Goal: Task Accomplishment & Management: Manage account settings

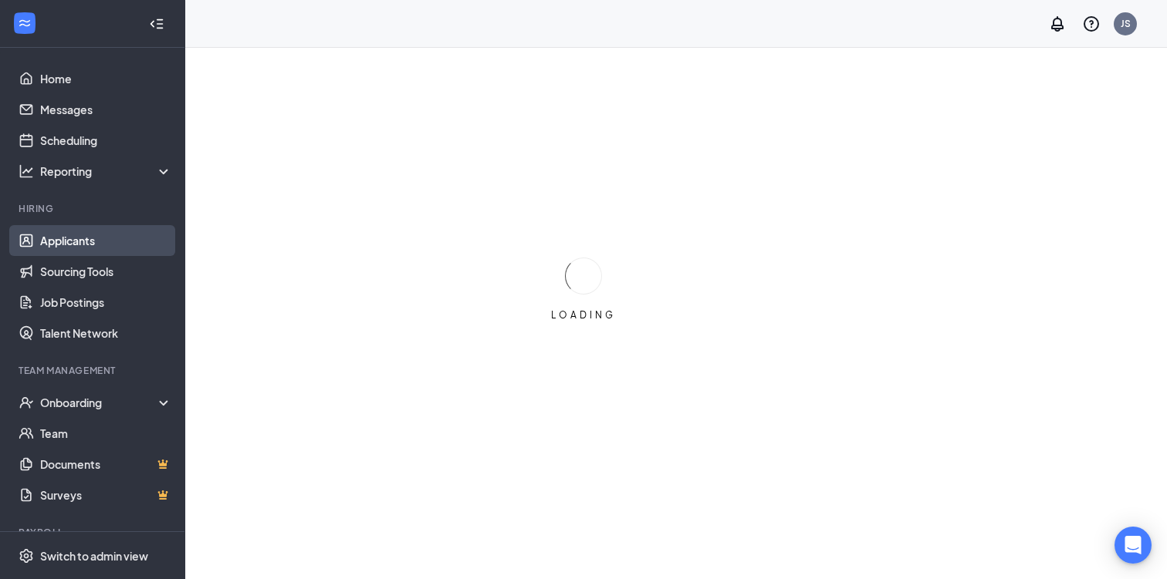
click at [71, 234] on link "Applicants" at bounding box center [106, 240] width 132 height 31
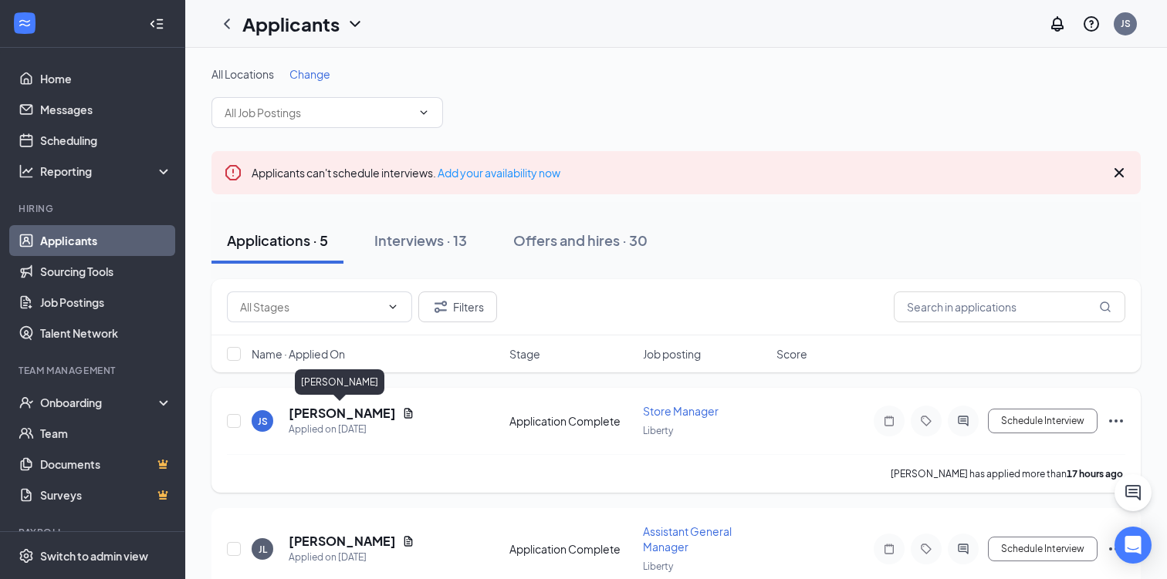
click at [304, 415] on h5 "[PERSON_NAME]" at bounding box center [342, 413] width 107 height 17
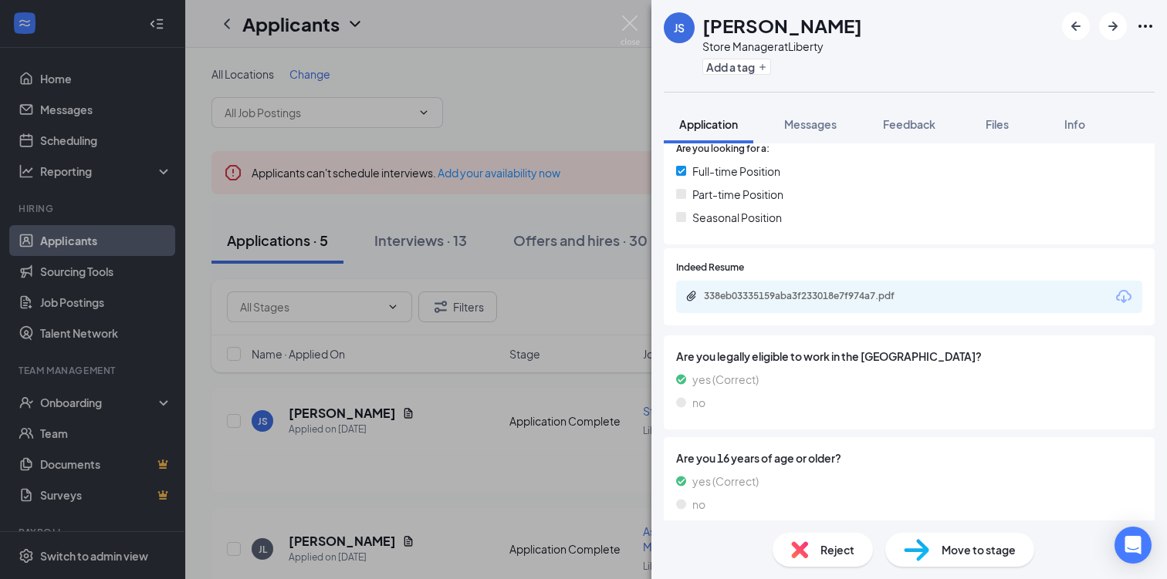
scroll to position [241, 0]
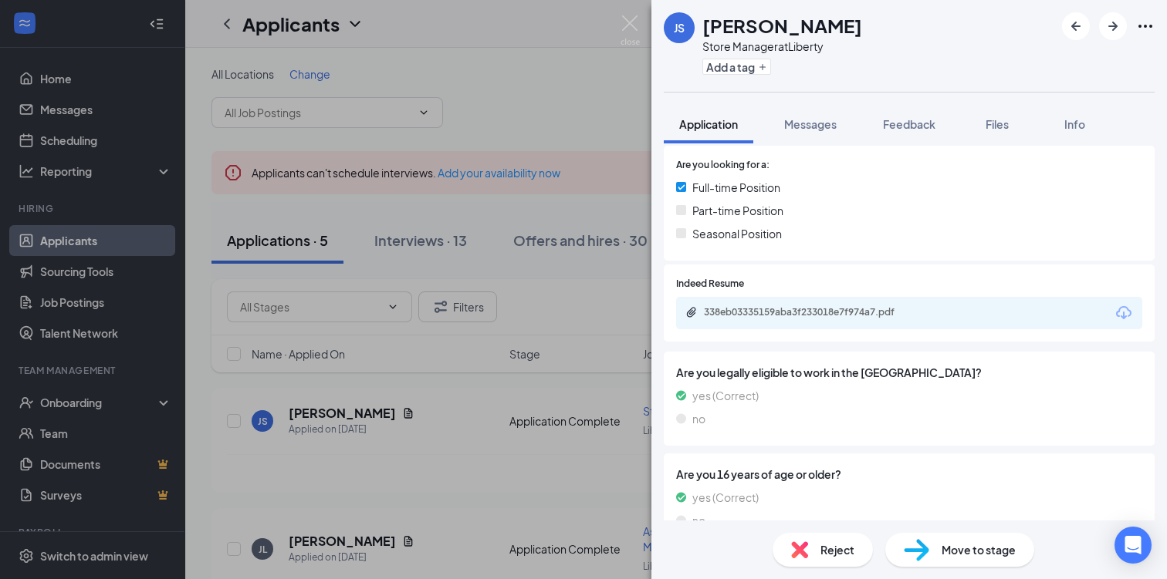
click at [754, 307] on div "338eb03335159aba3f233018e7f974a7.pdf" at bounding box center [909, 313] width 466 height 32
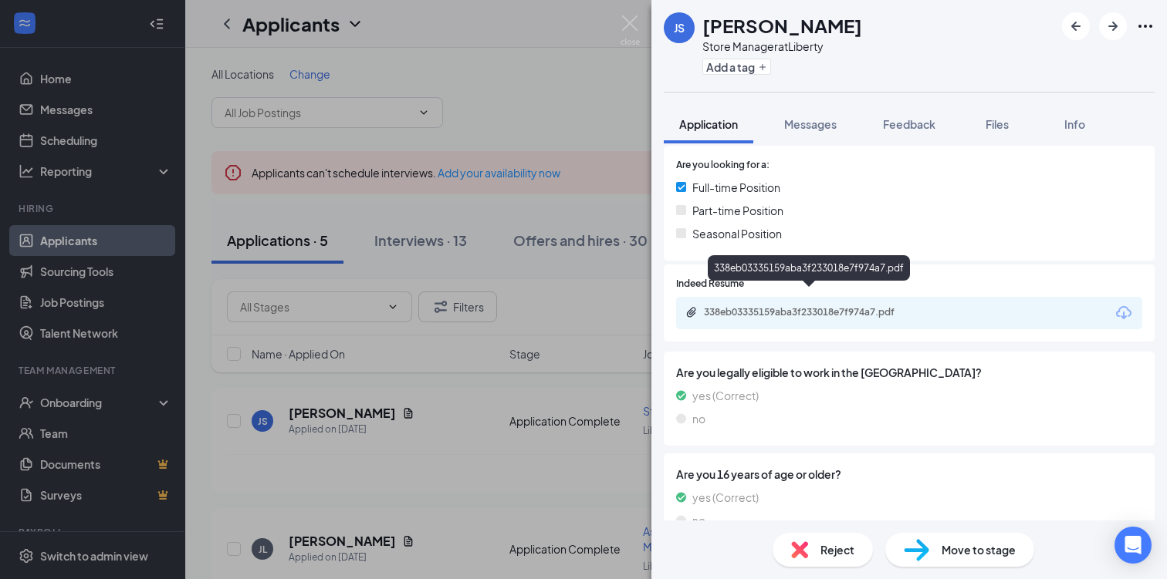
click at [753, 306] on div "338eb03335159aba3f233018e7f974a7.pdf" at bounding box center [812, 312] width 216 height 12
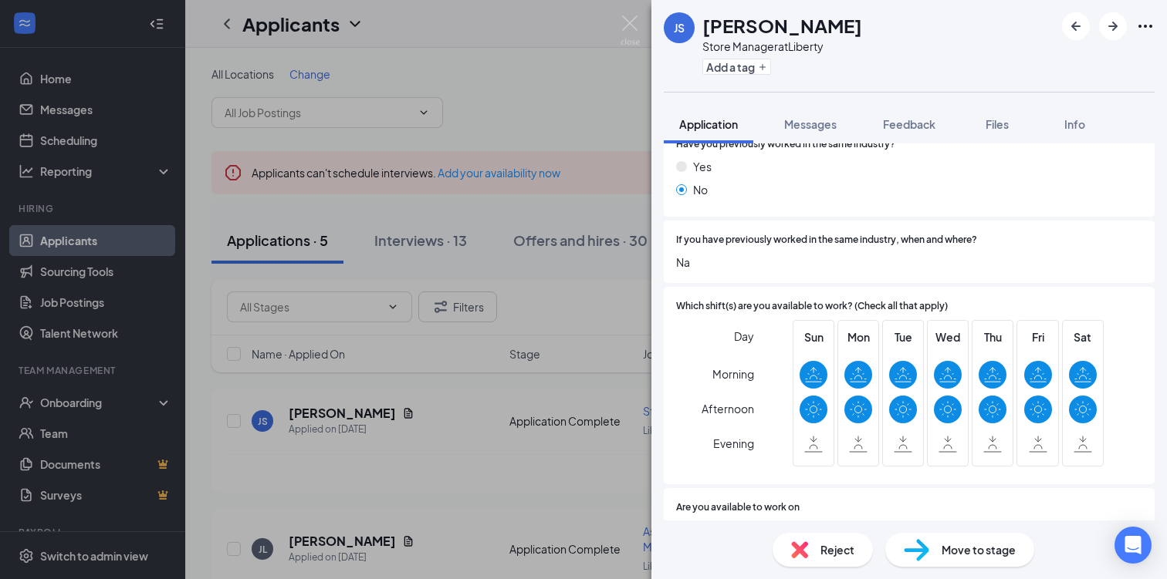
scroll to position [835, 0]
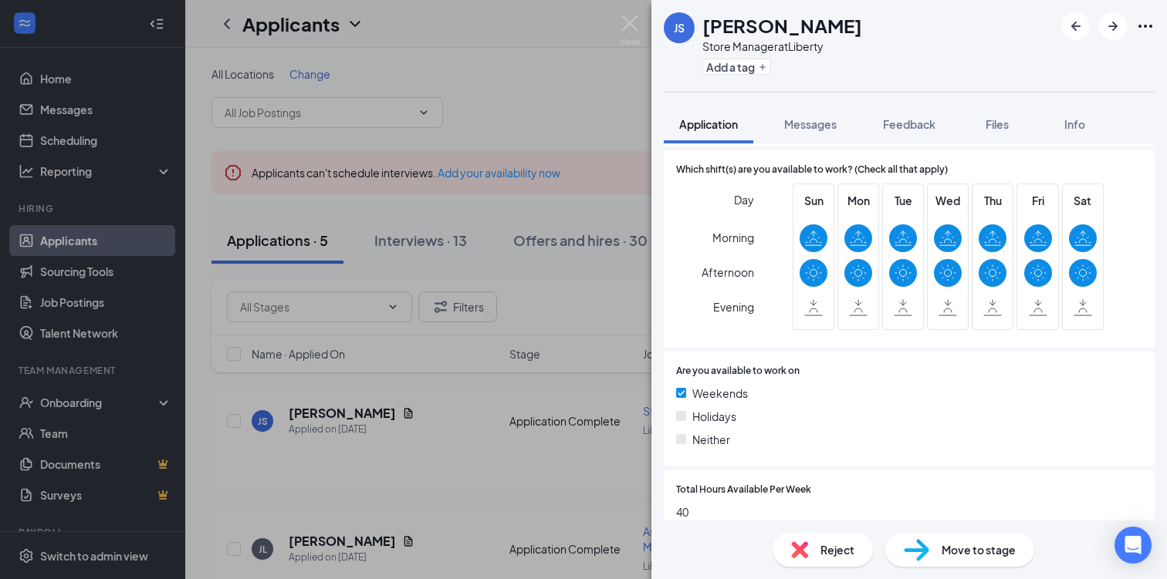
click at [809, 537] on div "Reject" at bounding box center [822, 550] width 100 height 34
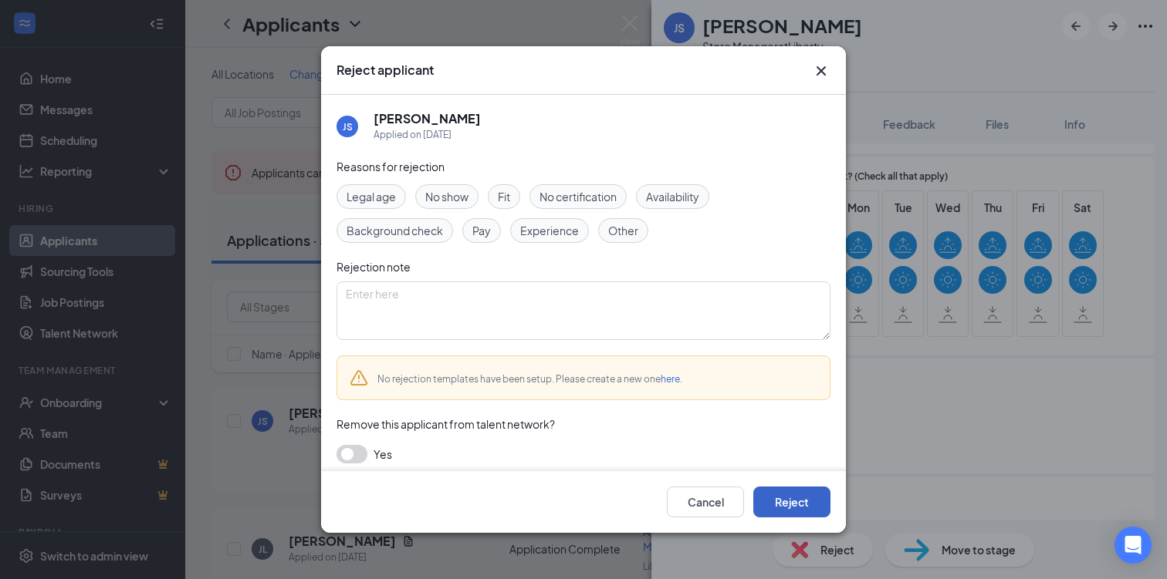
click at [796, 495] on button "Reject" at bounding box center [791, 502] width 77 height 31
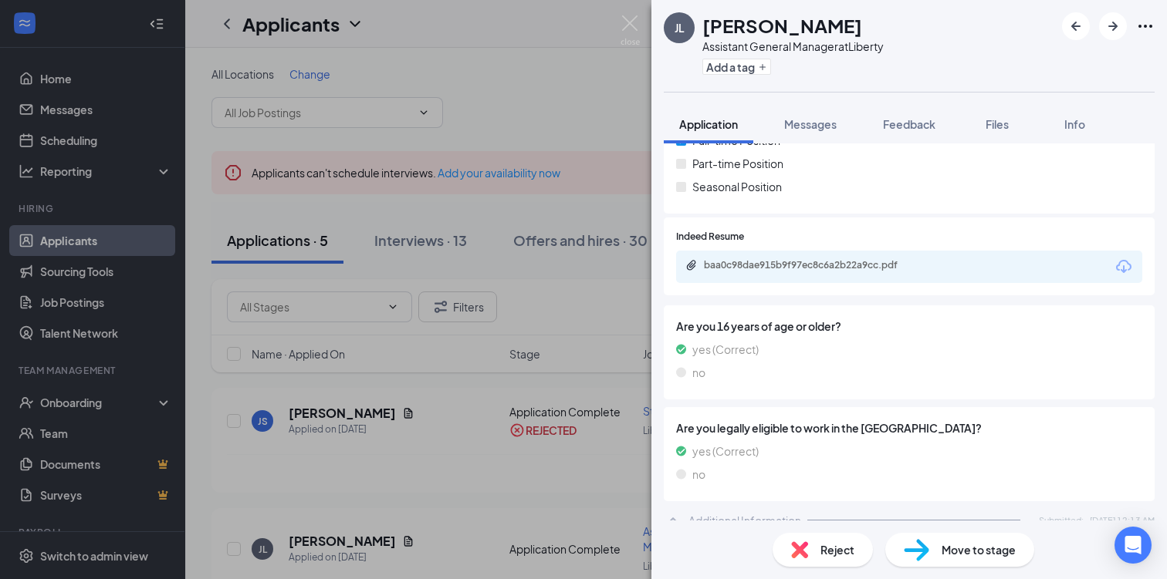
scroll to position [308, 0]
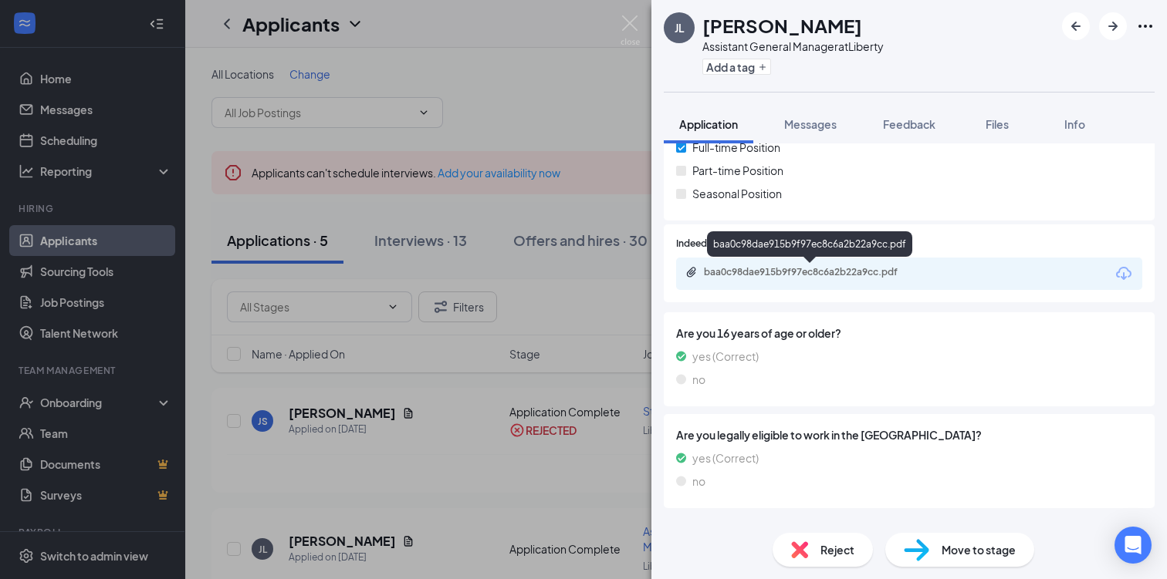
click at [857, 272] on div "baa0c98dae915b9f97ec8c6a2b22a9cc.pdf" at bounding box center [812, 272] width 216 height 12
click at [829, 543] on span "Reject" at bounding box center [837, 550] width 34 height 17
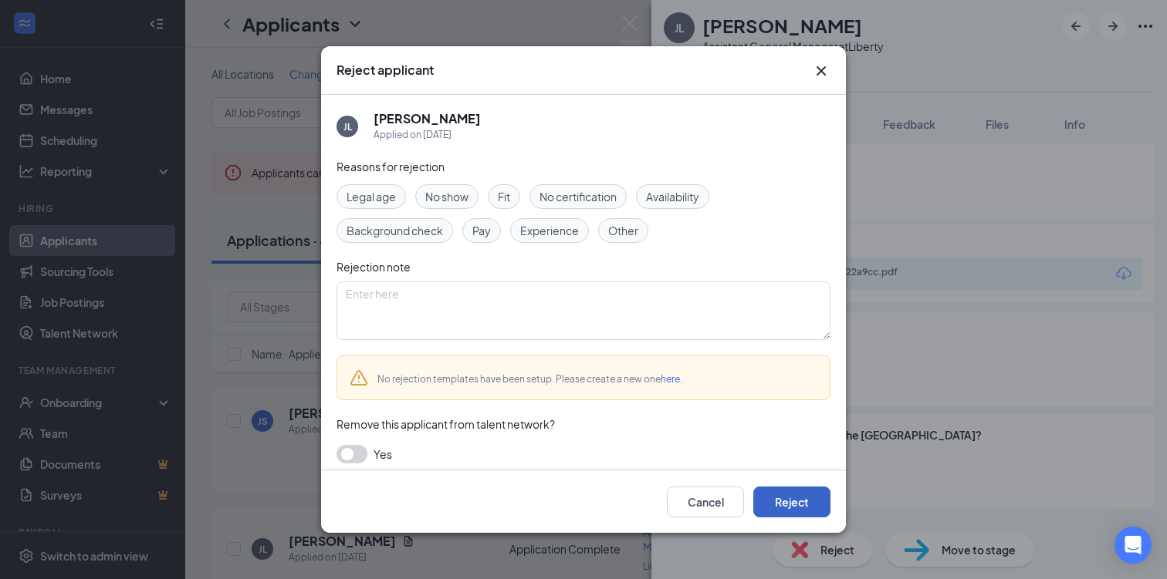
click at [811, 515] on button "Reject" at bounding box center [791, 502] width 77 height 31
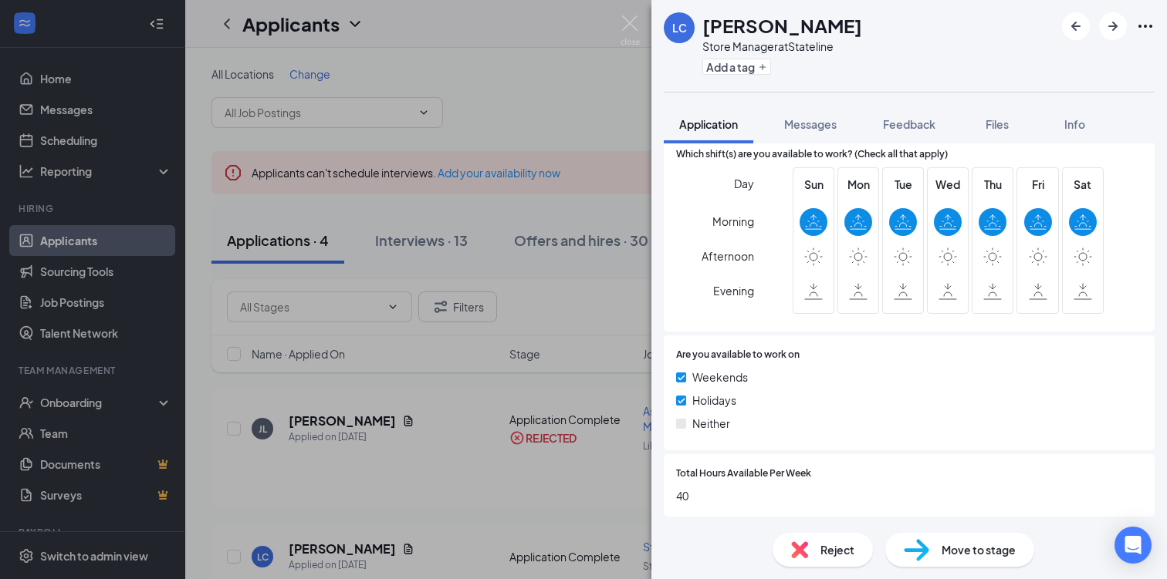
click at [819, 551] on div "Reject" at bounding box center [822, 550] width 100 height 34
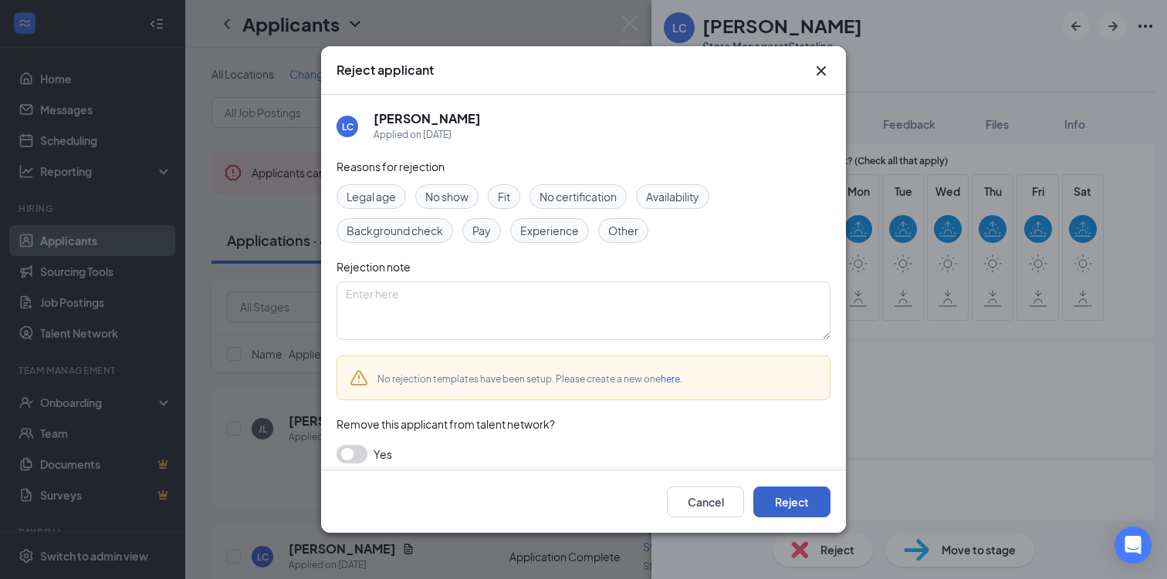
click at [816, 506] on button "Reject" at bounding box center [791, 502] width 77 height 31
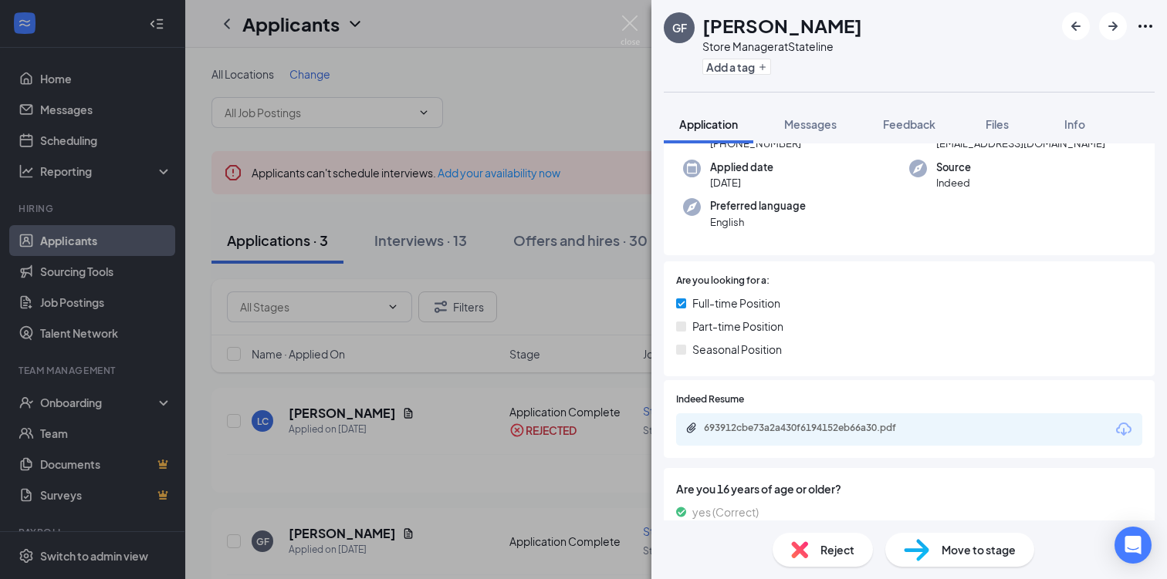
scroll to position [129, 0]
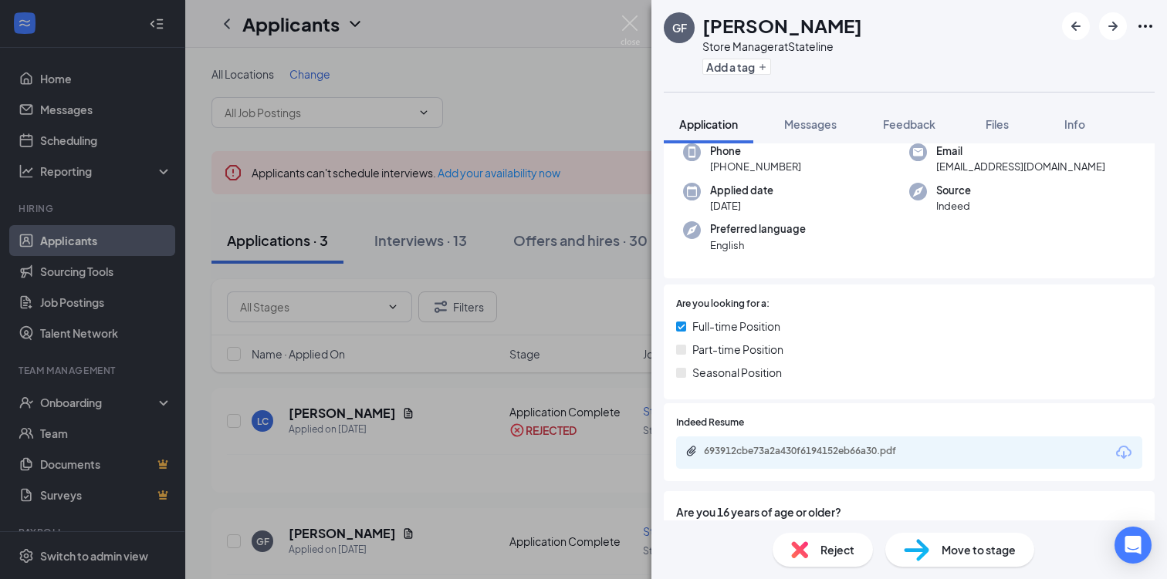
click at [822, 461] on div "693912cbe73a2a430f6194152eb66a30.pdf" at bounding box center [909, 453] width 466 height 32
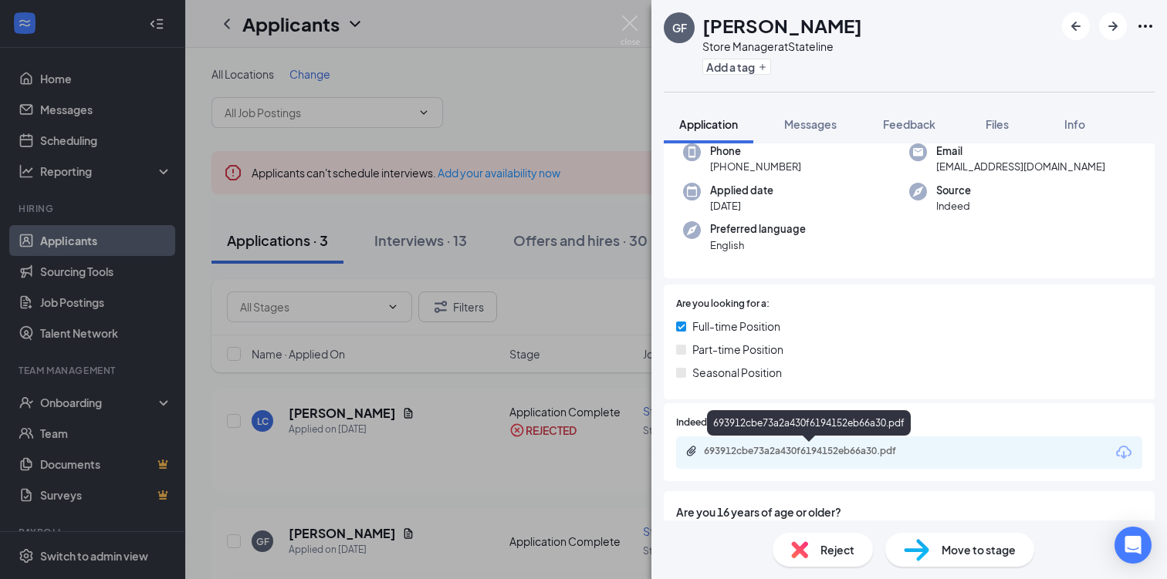
click at [822, 445] on div "693912cbe73a2a430f6194152eb66a30.pdf" at bounding box center [812, 451] width 216 height 12
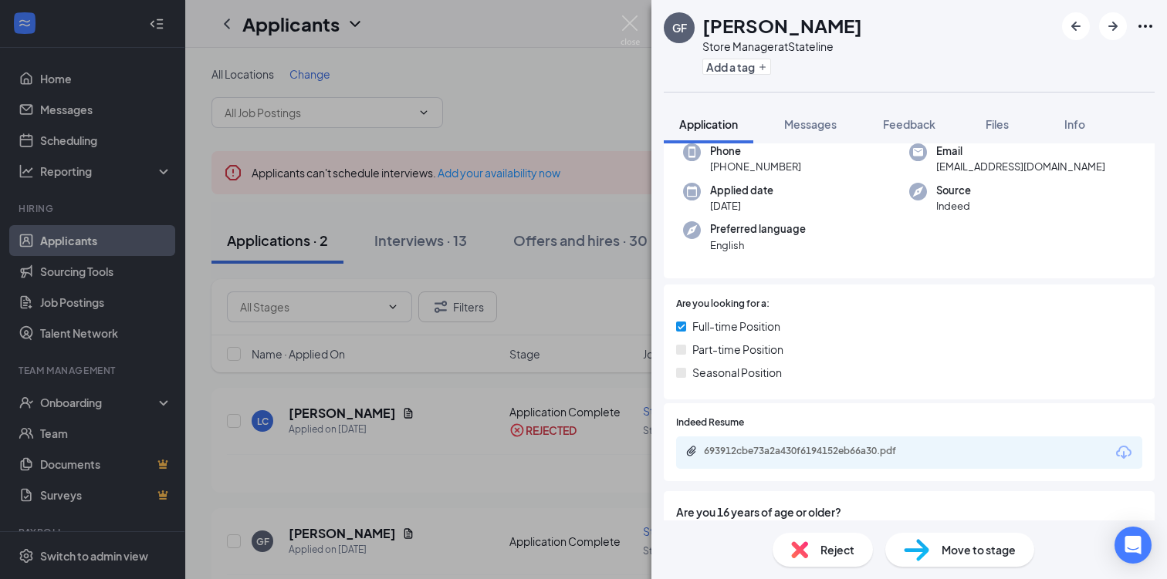
click at [812, 543] on div "Reject" at bounding box center [822, 550] width 100 height 34
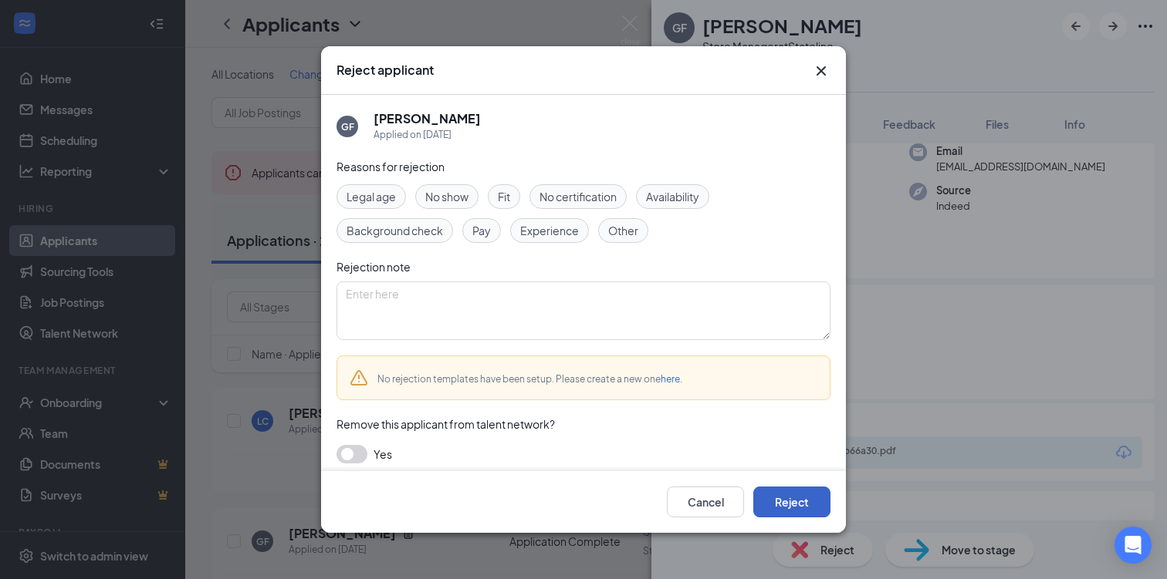
click at [812, 515] on button "Reject" at bounding box center [791, 502] width 77 height 31
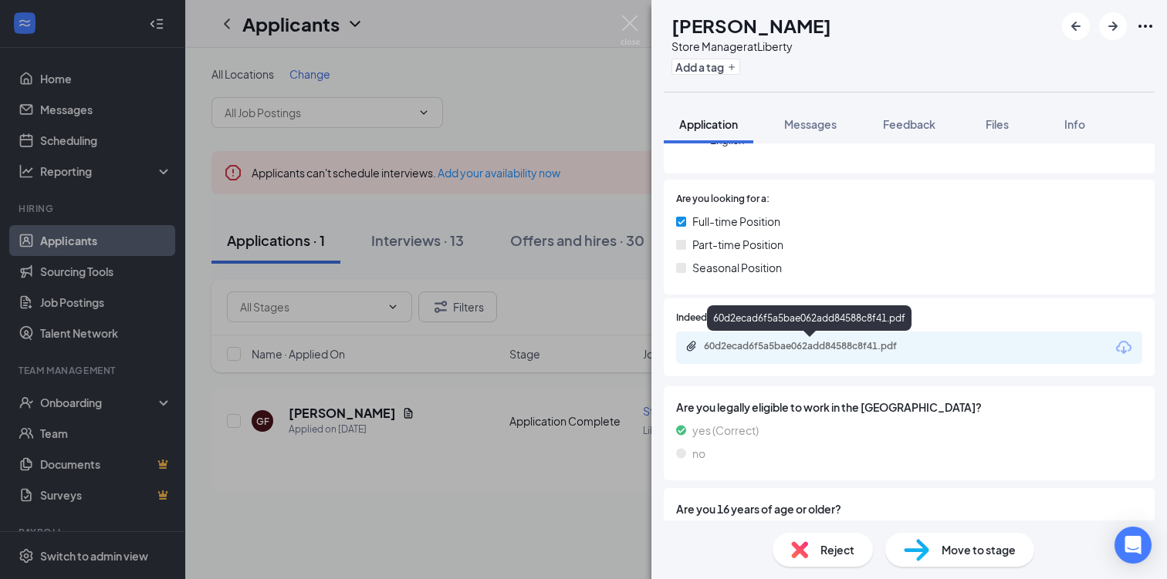
scroll to position [211, 0]
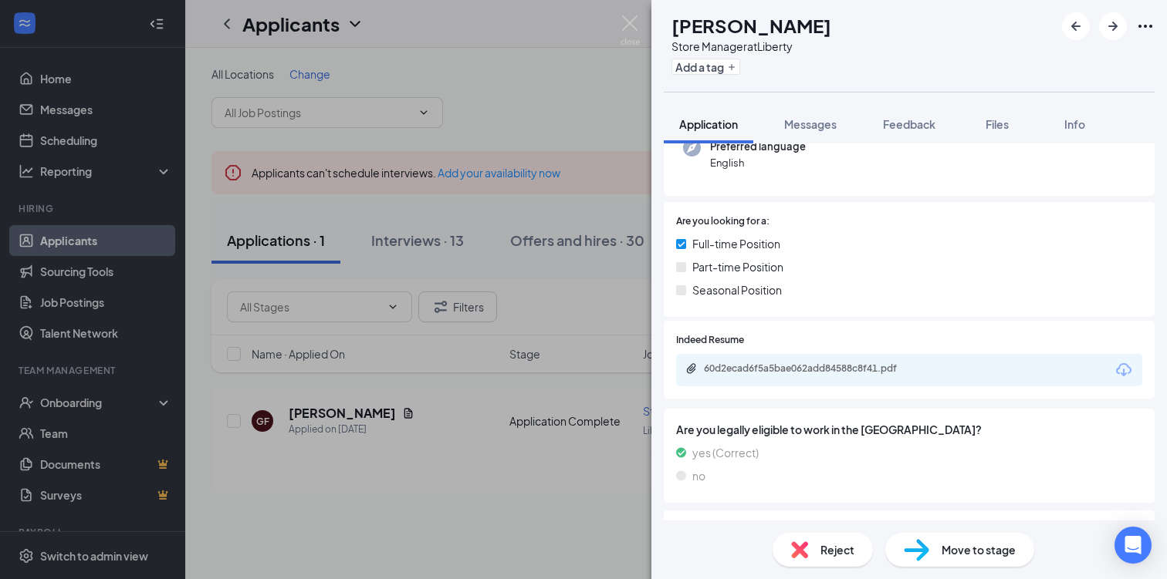
click at [725, 357] on div "60d2ecad6f5a5bae062add84588c8f41.pdf" at bounding box center [909, 370] width 466 height 32
click at [728, 377] on div "60d2ecad6f5a5bae062add84588c8f41.pdf" at bounding box center [810, 370] width 250 height 15
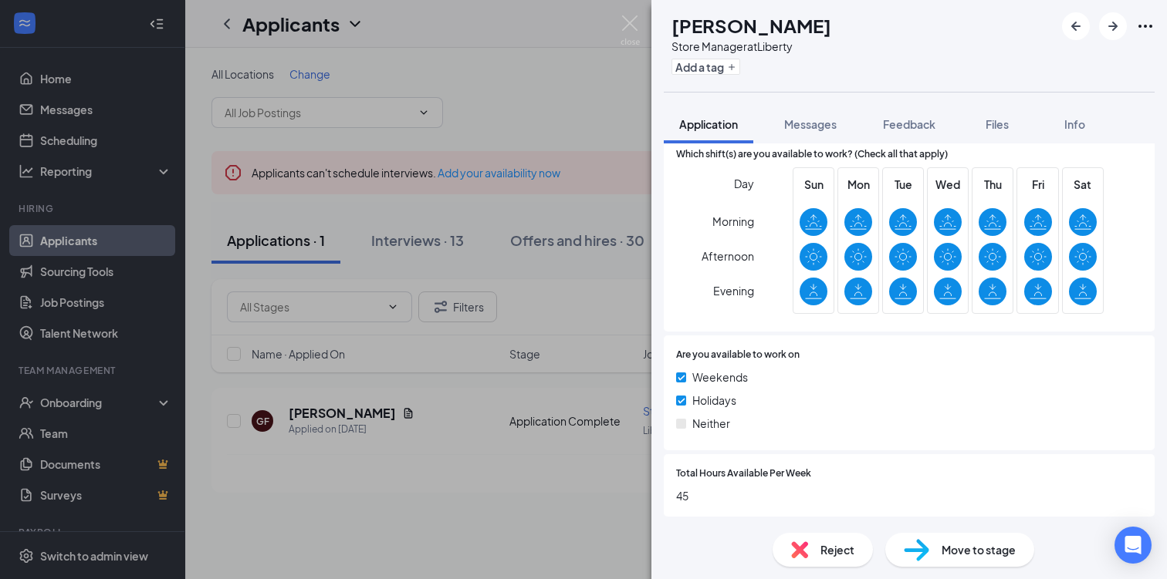
scroll to position [871, 0]
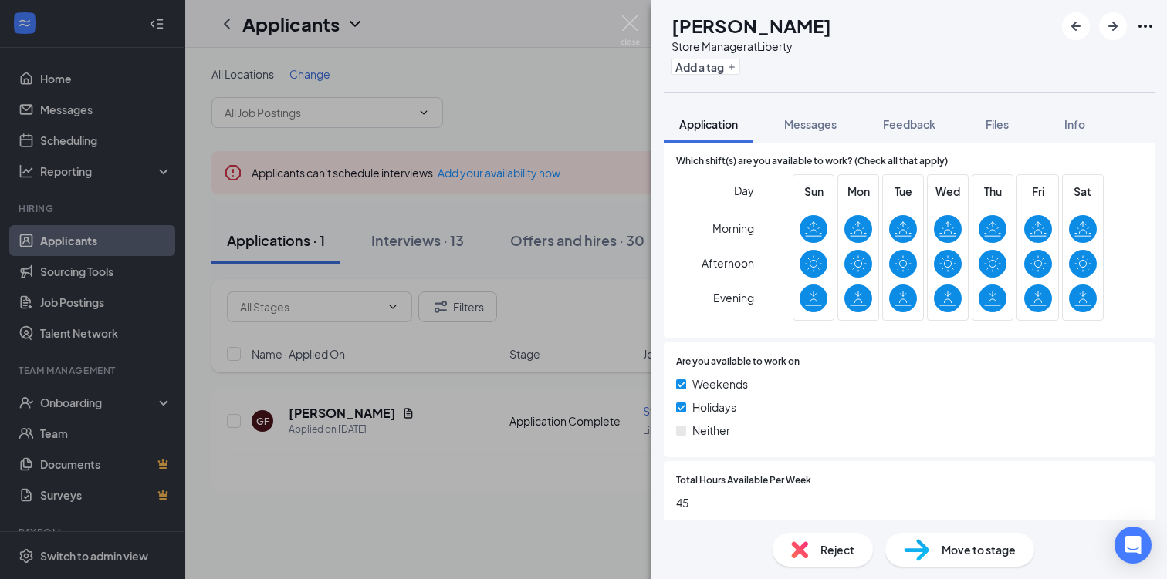
click at [813, 538] on div "Reject" at bounding box center [822, 550] width 100 height 34
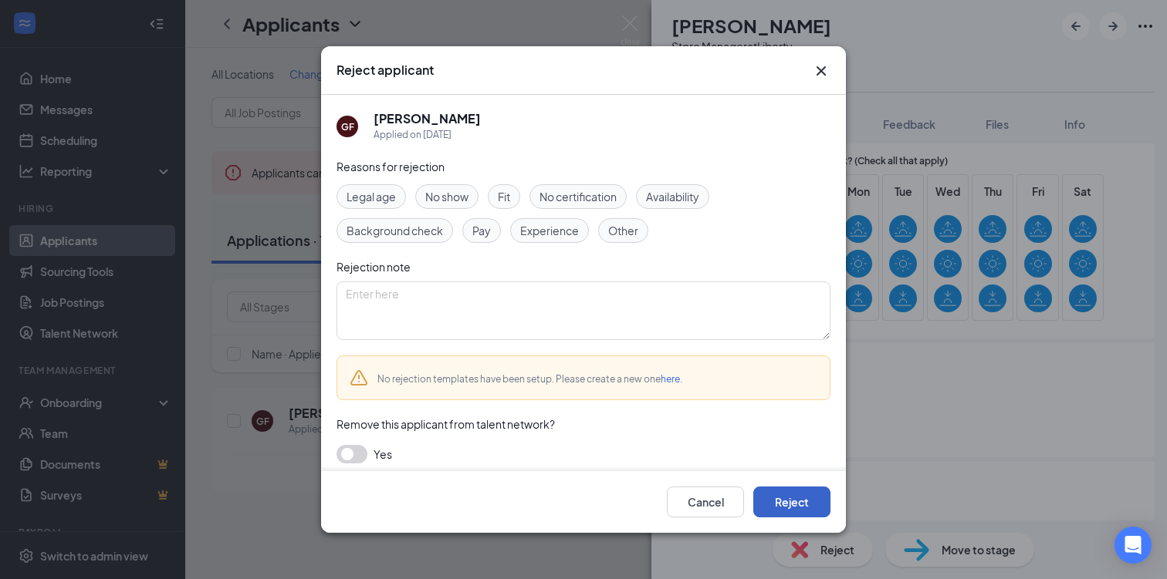
click at [790, 508] on button "Reject" at bounding box center [791, 502] width 77 height 31
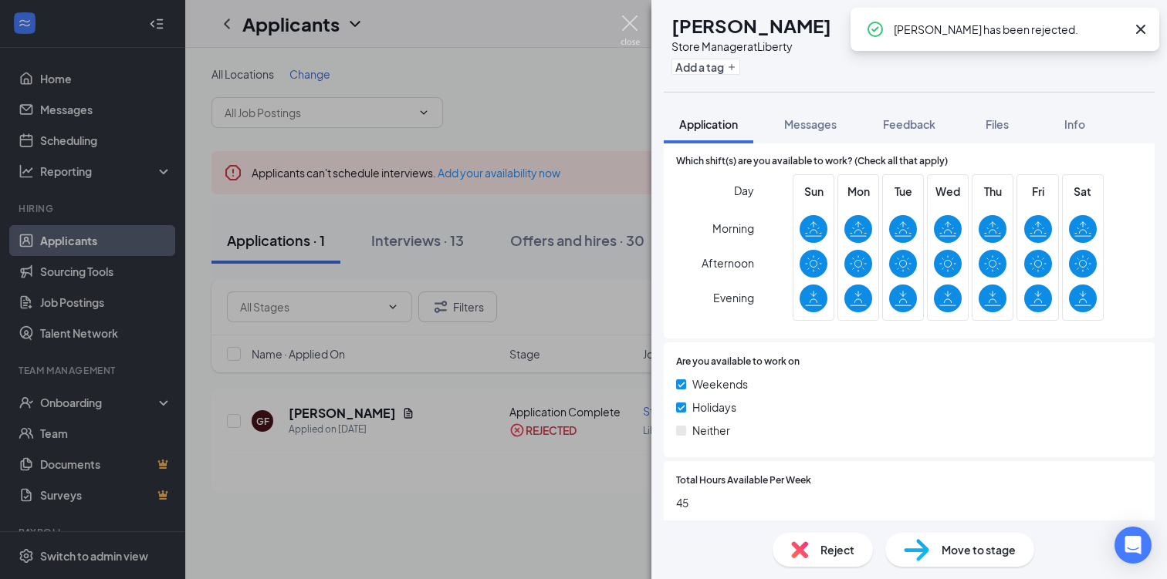
click at [631, 25] on img at bounding box center [629, 30] width 19 height 30
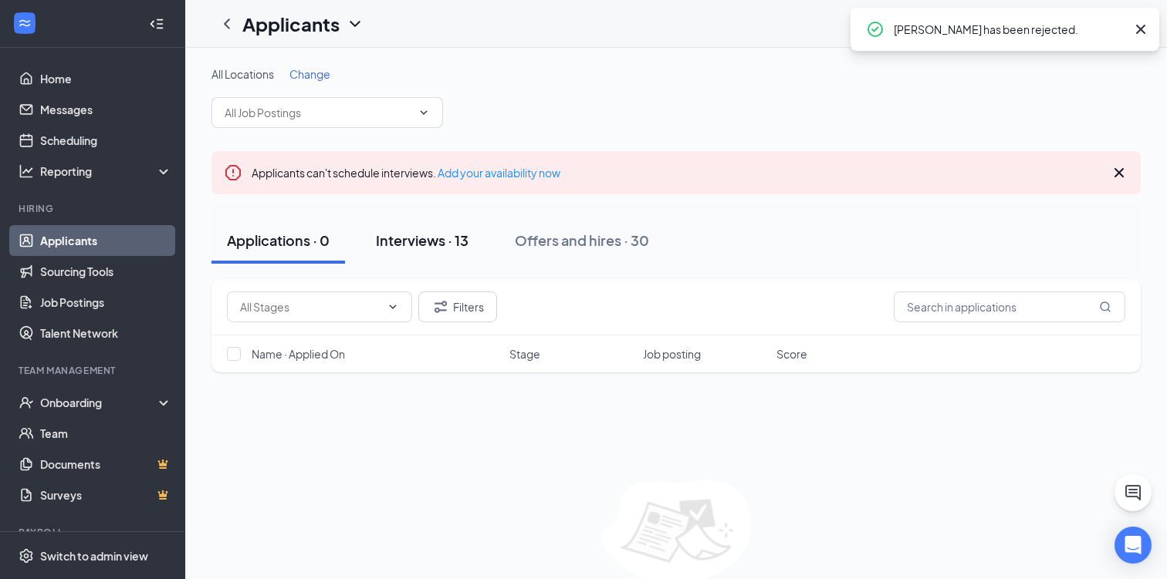
click at [440, 242] on div "Interviews · 13" at bounding box center [422, 240] width 93 height 19
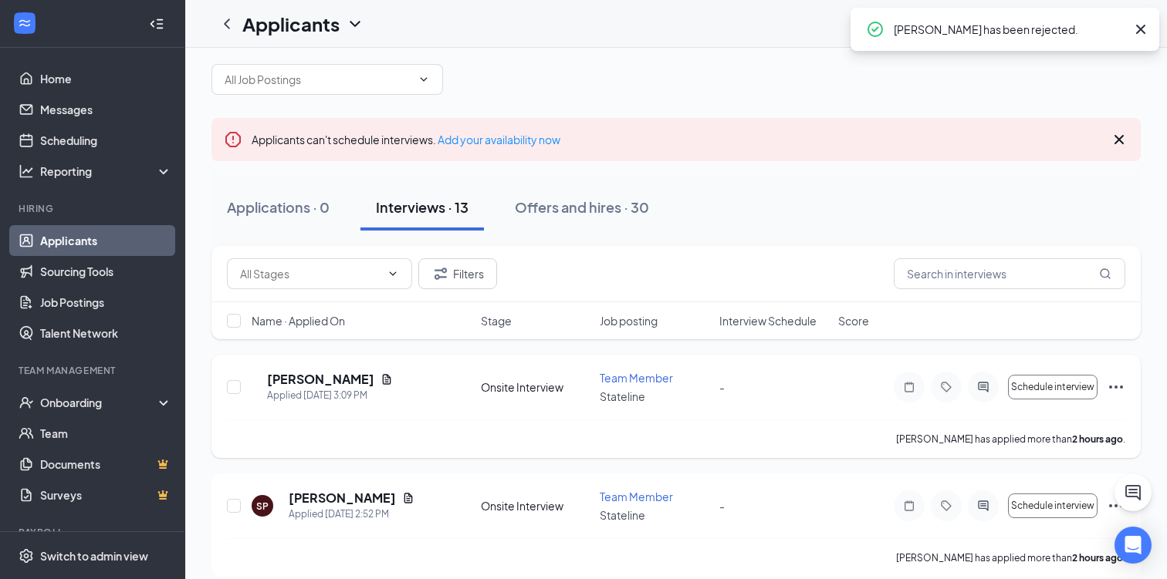
scroll to position [81, 0]
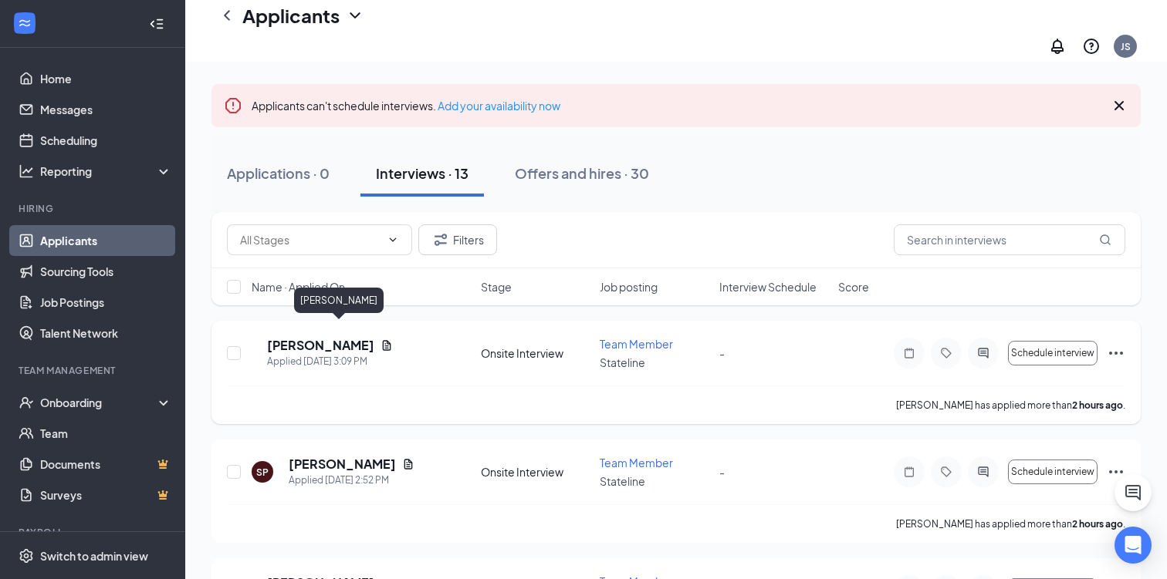
click at [366, 337] on h5 "[PERSON_NAME]" at bounding box center [320, 345] width 107 height 17
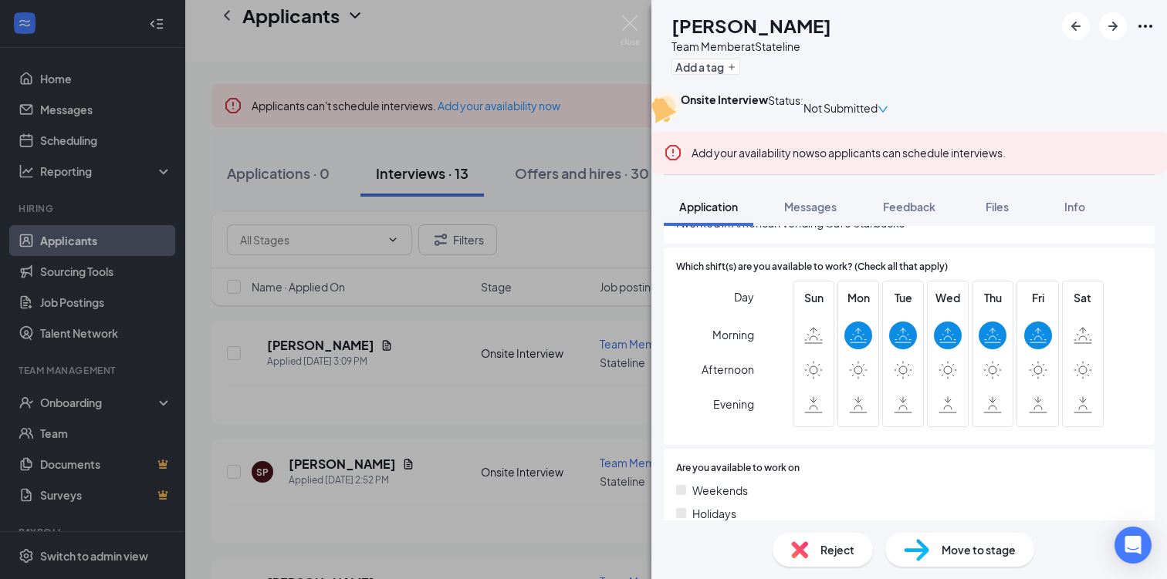
scroll to position [944, 0]
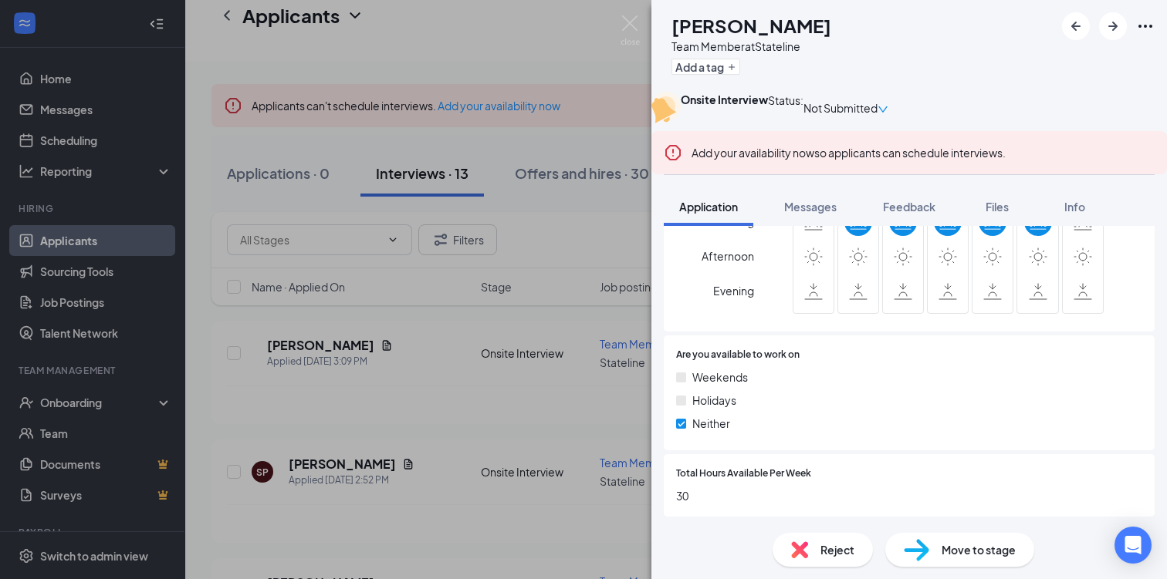
click at [820, 551] on span "Reject" at bounding box center [837, 550] width 34 height 17
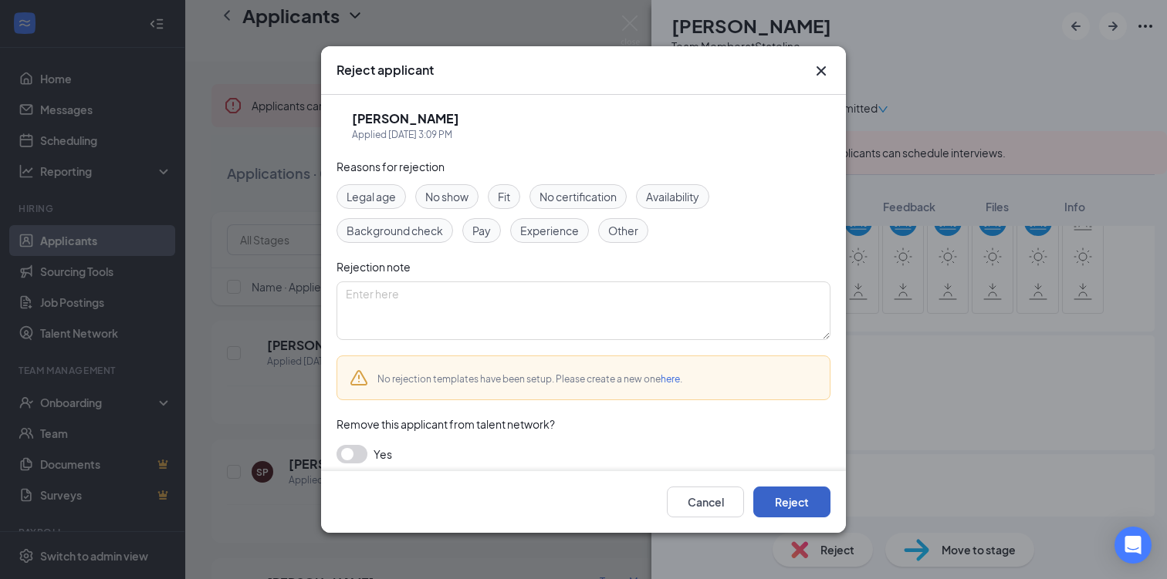
click at [811, 506] on button "Reject" at bounding box center [791, 502] width 77 height 31
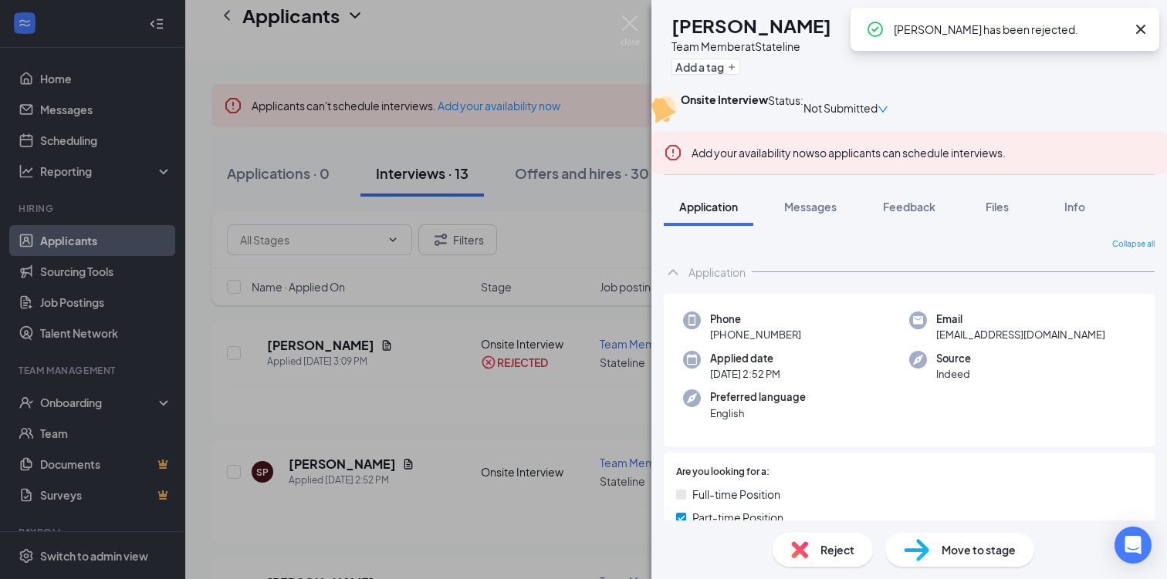
click at [811, 480] on div at bounding box center [955, 472] width 373 height 15
click at [816, 552] on div "Reject" at bounding box center [822, 550] width 100 height 34
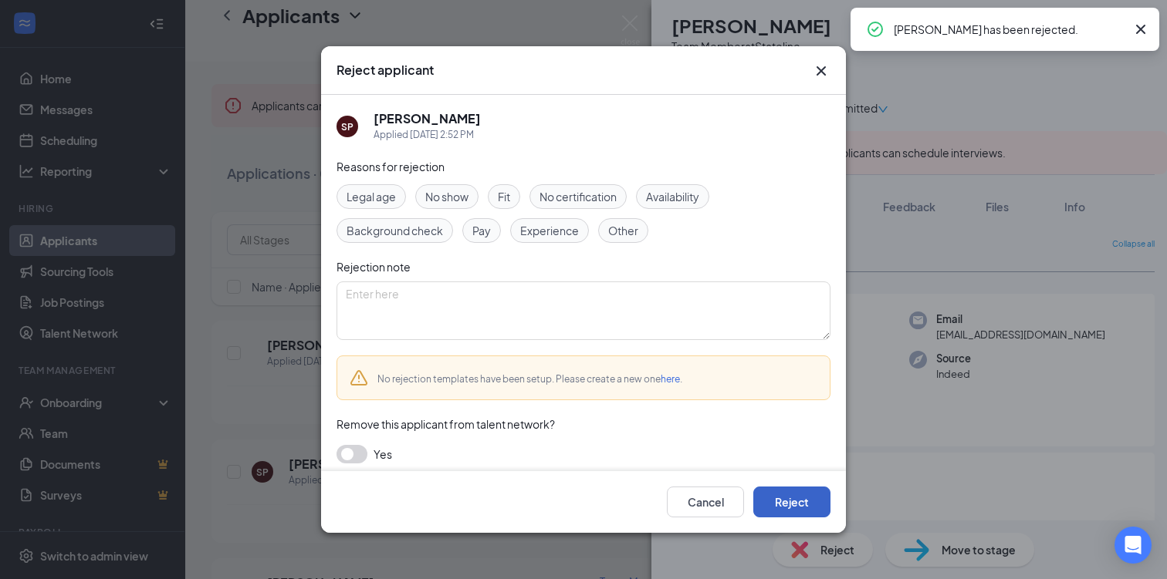
click at [805, 489] on button "Reject" at bounding box center [791, 502] width 77 height 31
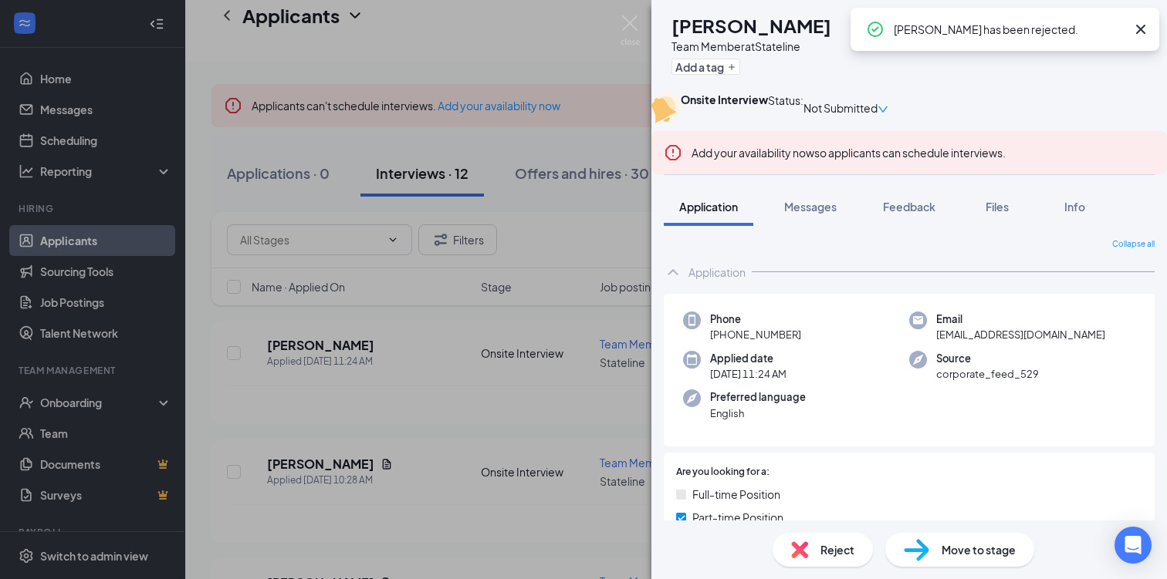
click at [799, 553] on img at bounding box center [799, 550] width 17 height 17
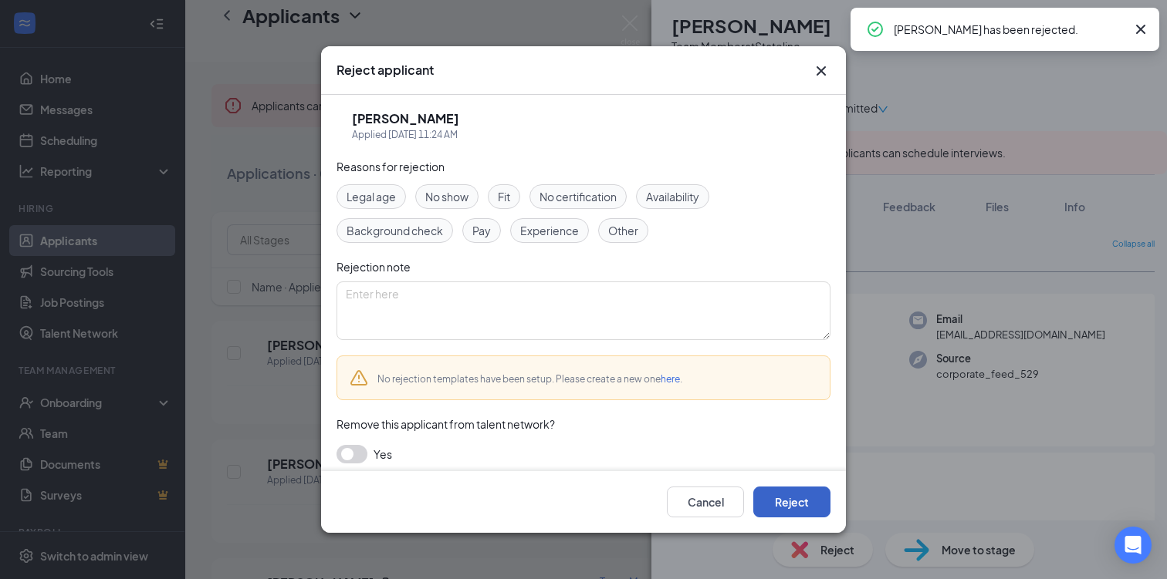
click at [797, 508] on button "Reject" at bounding box center [791, 502] width 77 height 31
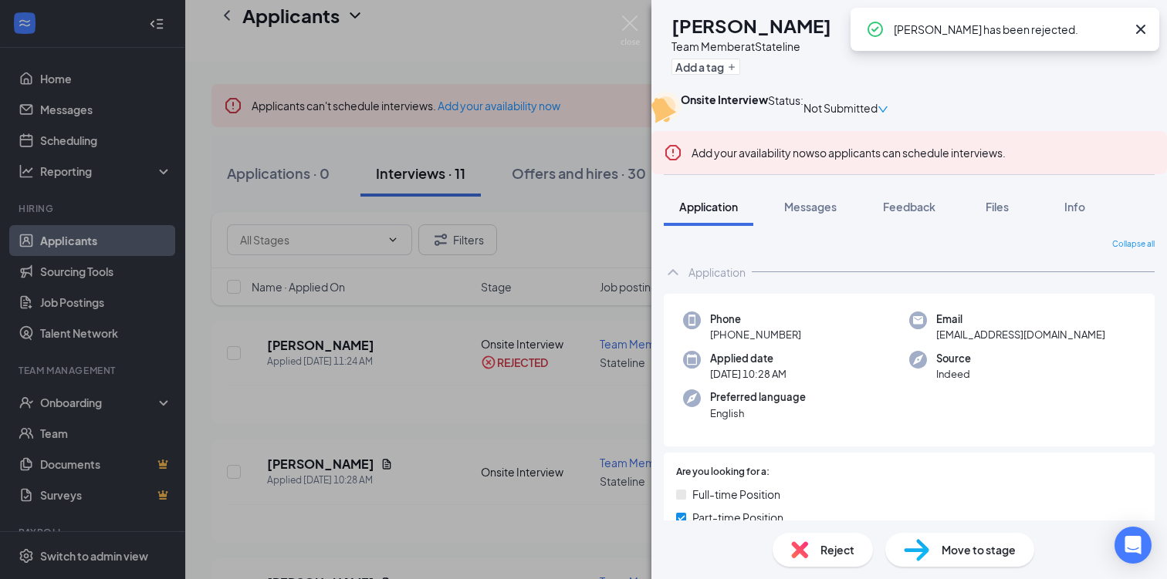
click at [808, 547] on div "Reject" at bounding box center [822, 550] width 100 height 34
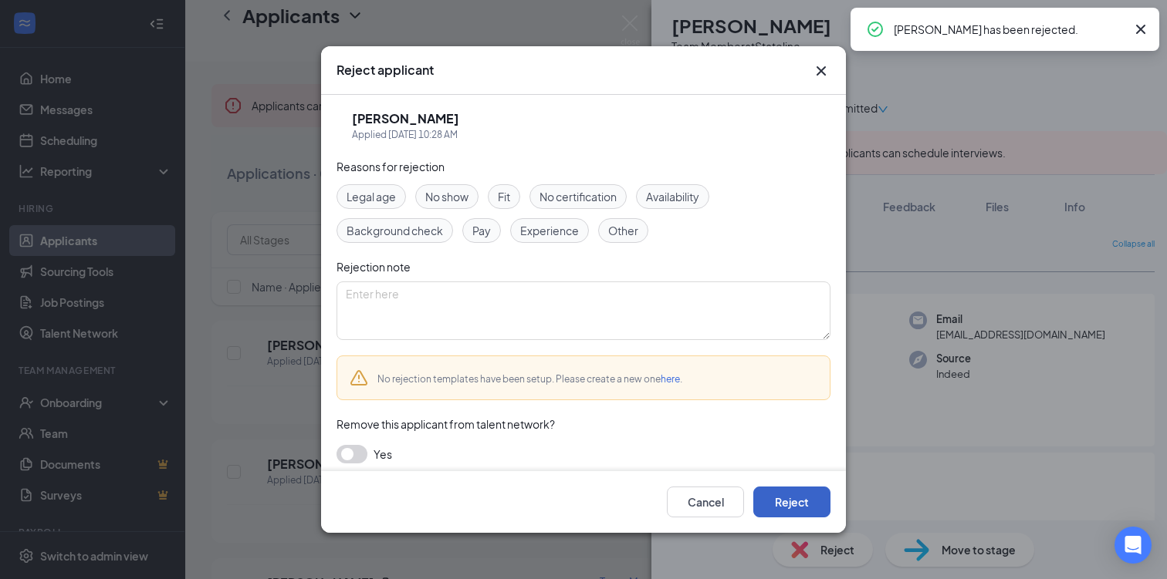
click at [805, 498] on button "Reject" at bounding box center [791, 502] width 77 height 31
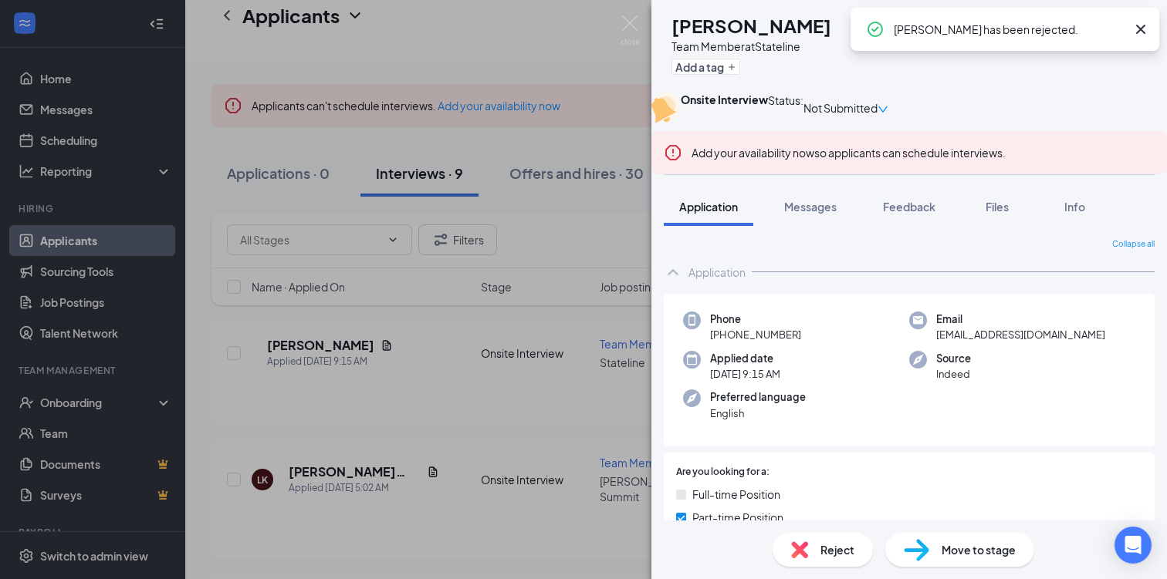
click at [806, 543] on img at bounding box center [799, 550] width 17 height 17
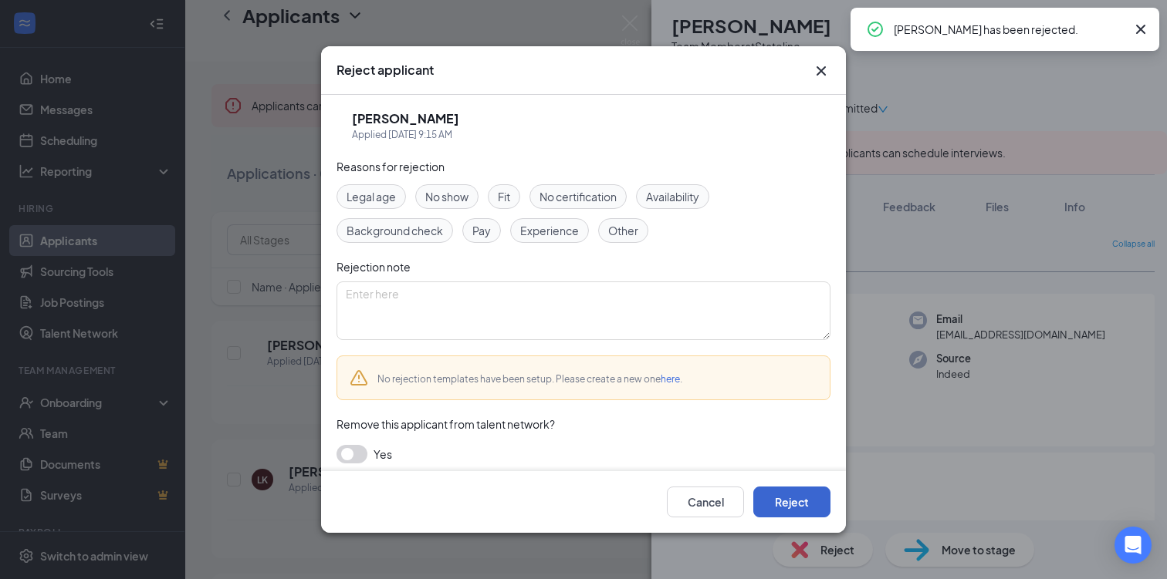
click at [804, 505] on button "Reject" at bounding box center [791, 502] width 77 height 31
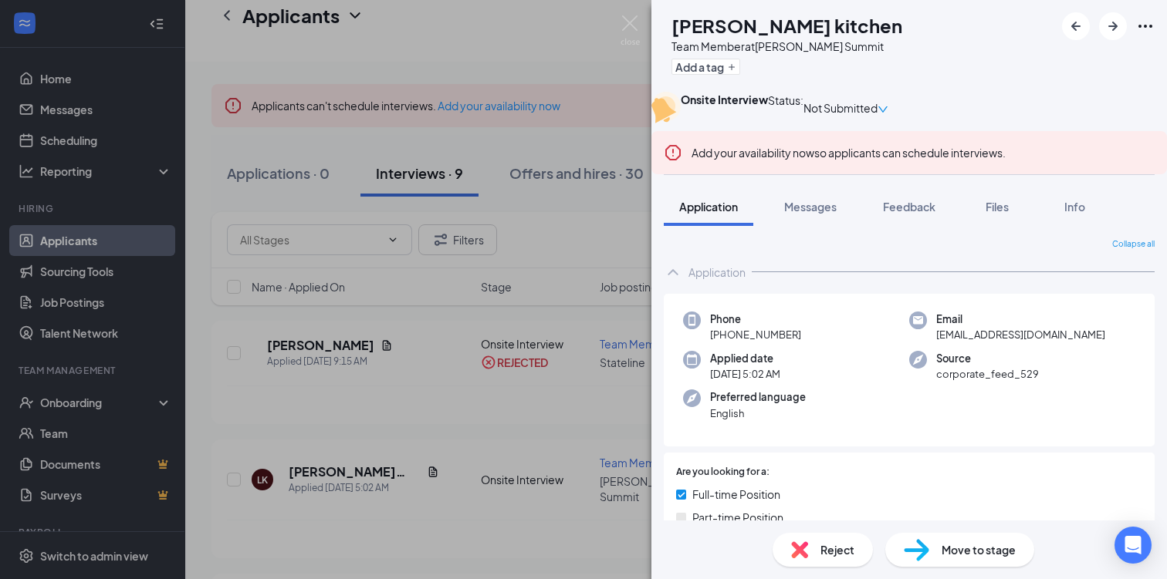
click at [824, 556] on span "Reject" at bounding box center [837, 550] width 34 height 17
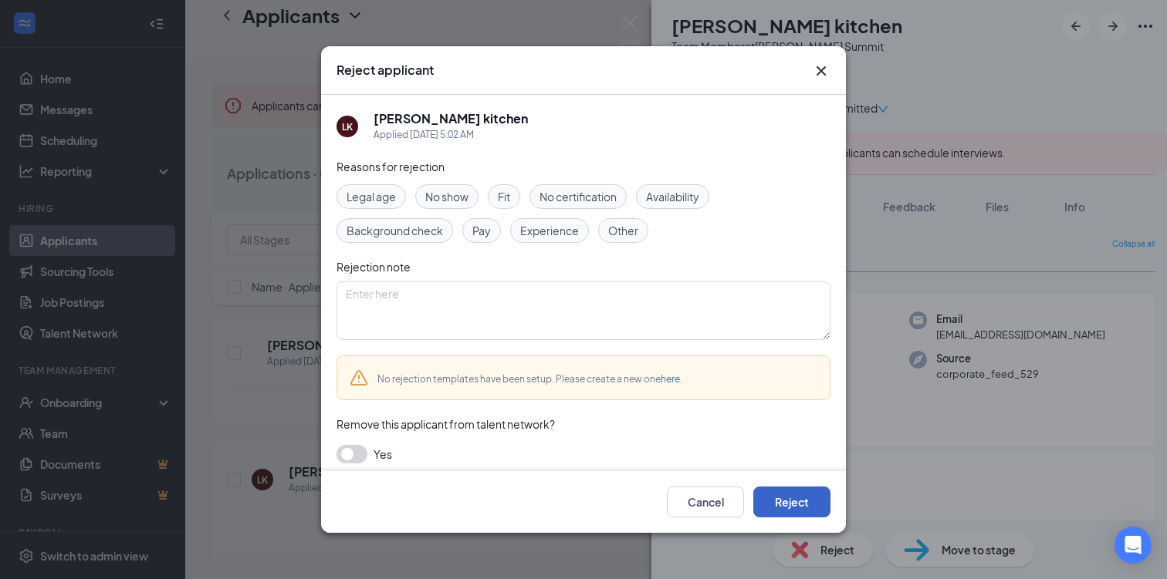
click at [806, 507] on button "Reject" at bounding box center [791, 502] width 77 height 31
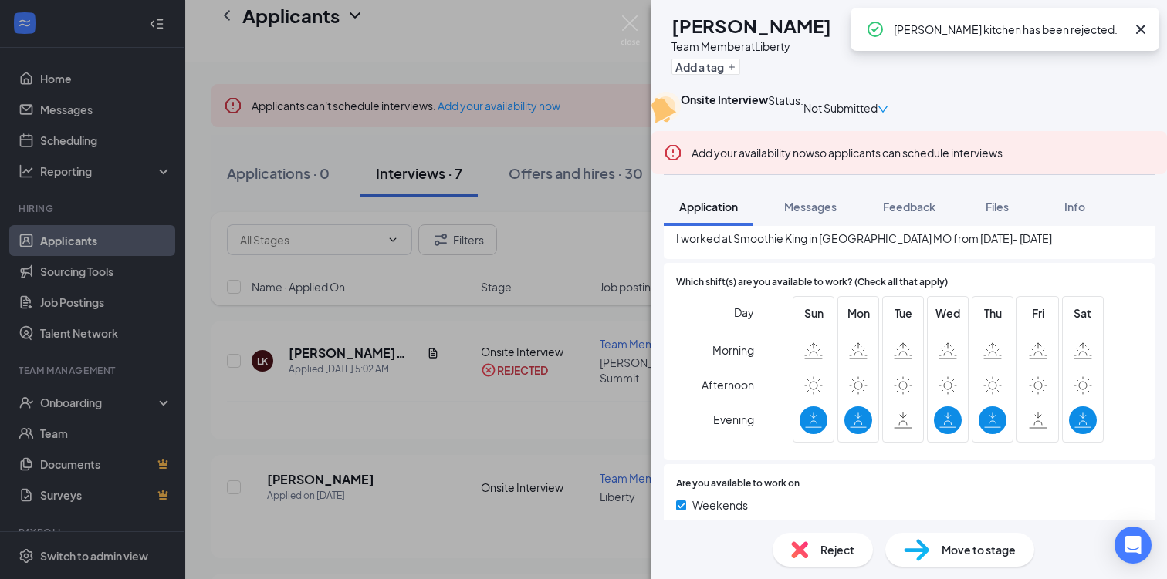
scroll to position [610, 0]
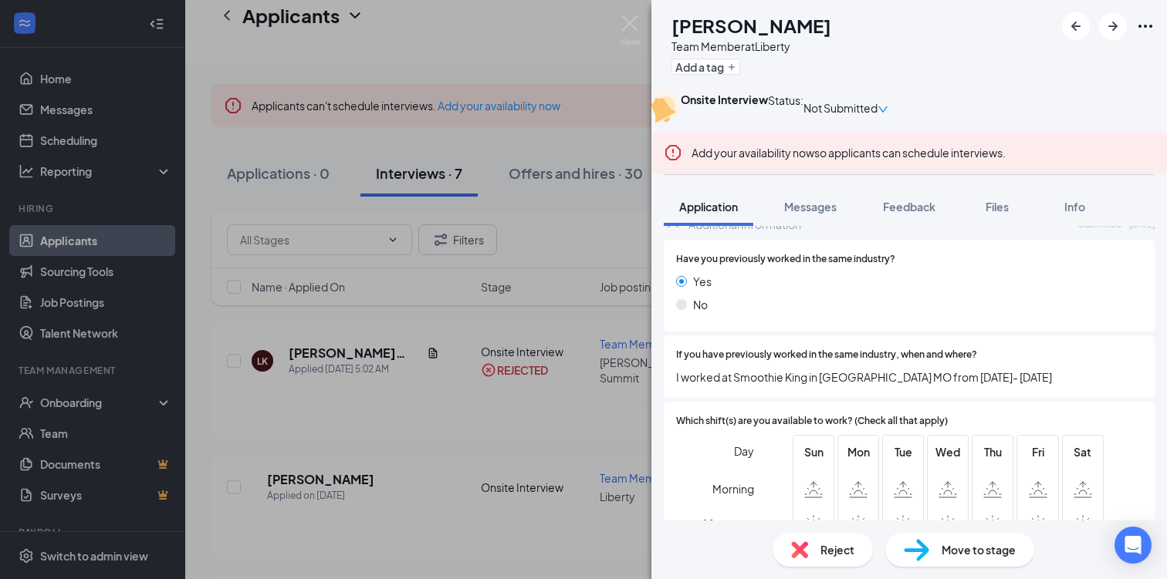
click at [835, 551] on span "Reject" at bounding box center [837, 550] width 34 height 17
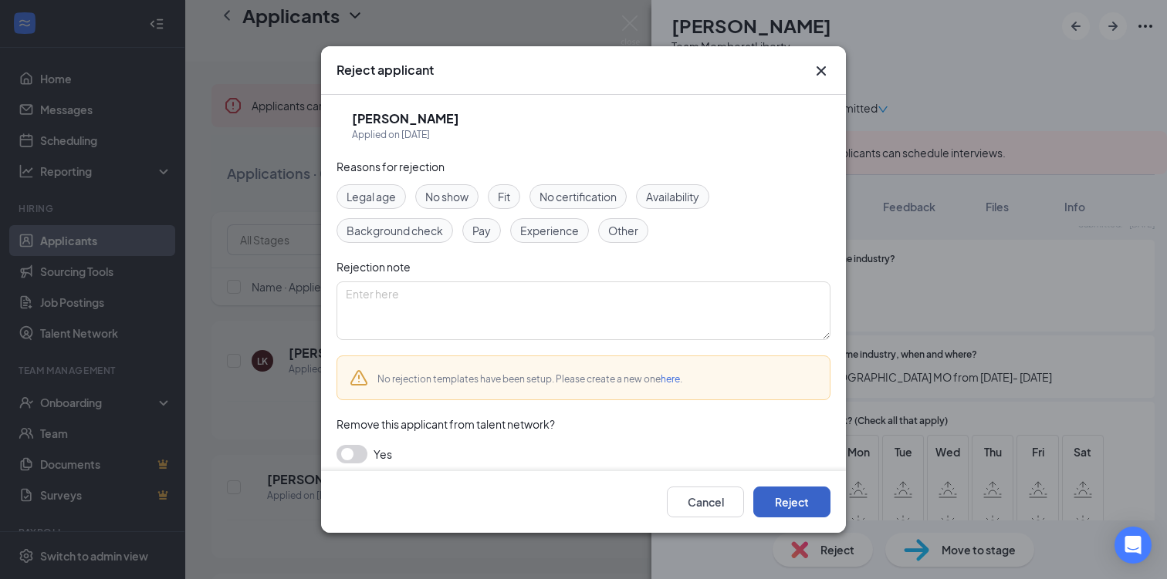
click at [785, 495] on button "Reject" at bounding box center [791, 502] width 77 height 31
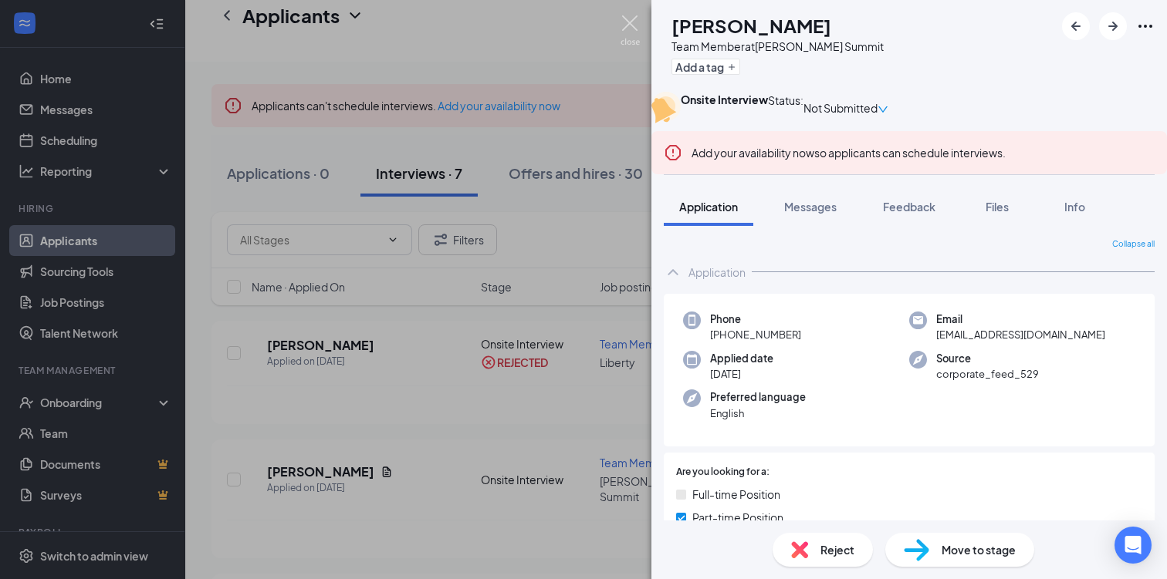
click at [634, 23] on img at bounding box center [629, 30] width 19 height 30
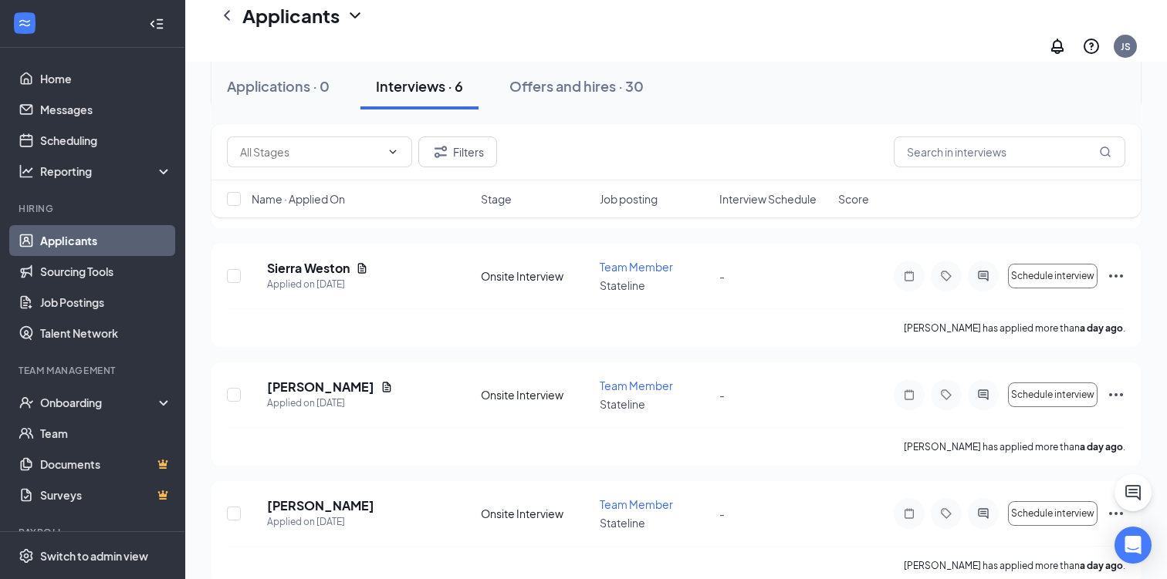
scroll to position [515, 0]
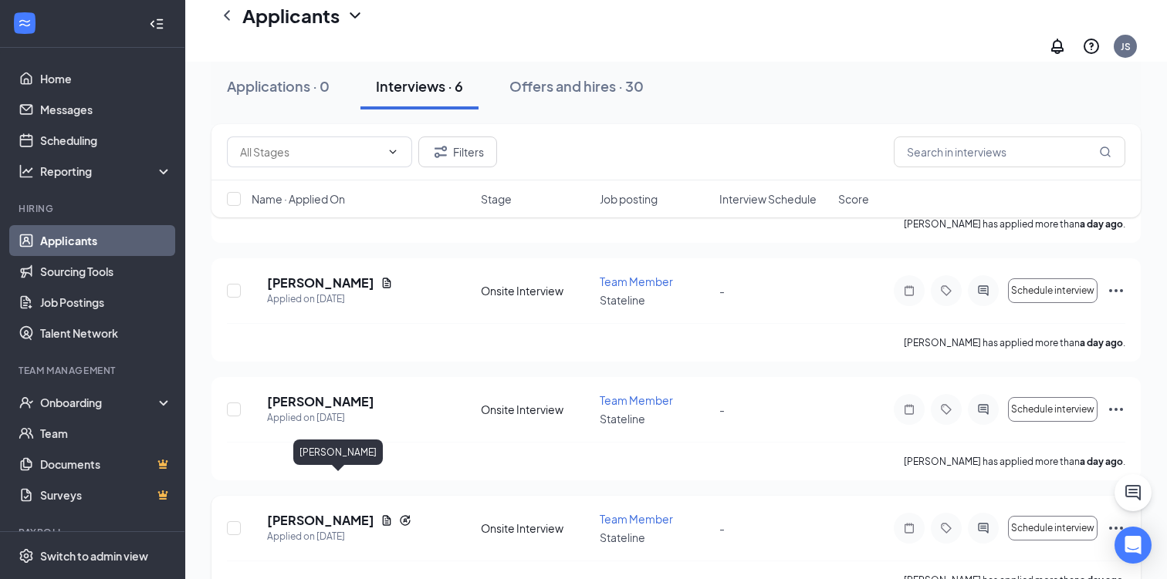
click at [342, 512] on h5 "[PERSON_NAME]" at bounding box center [320, 520] width 107 height 17
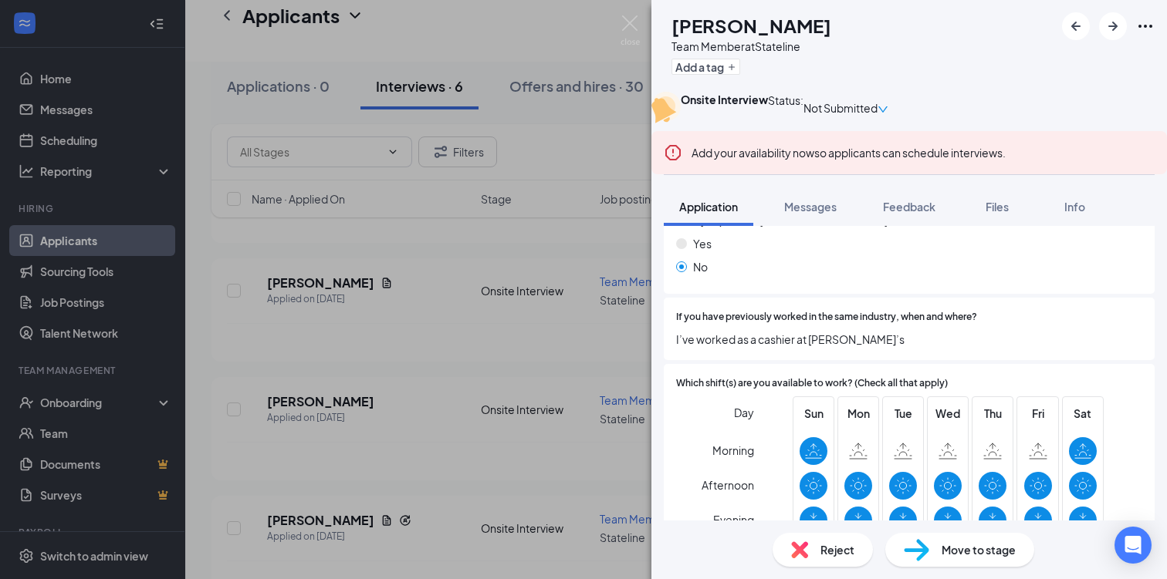
scroll to position [738, 0]
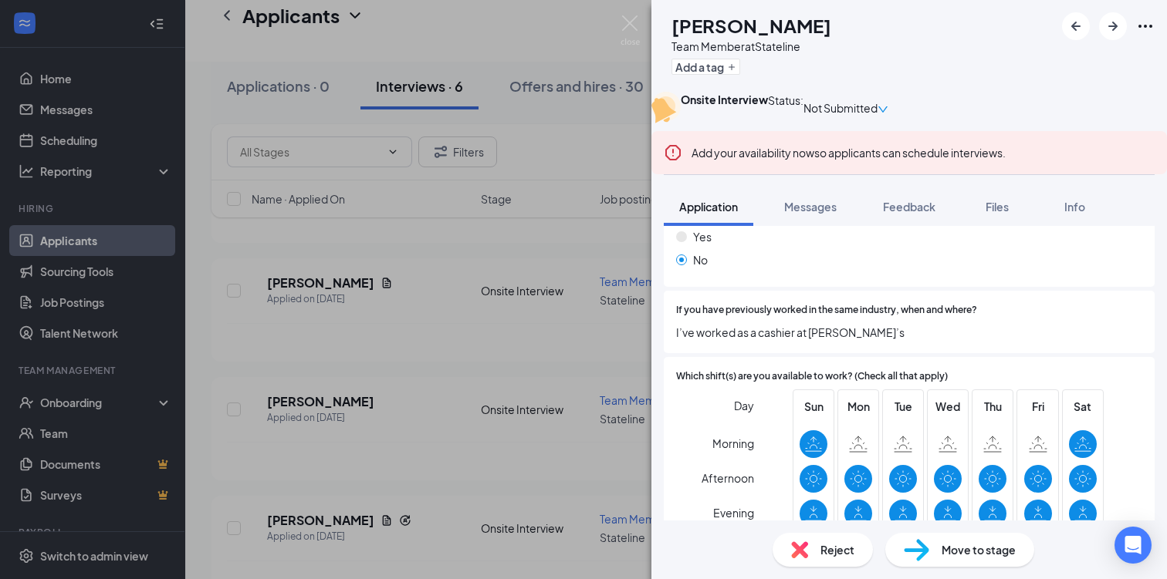
click at [826, 552] on span "Reject" at bounding box center [837, 550] width 34 height 17
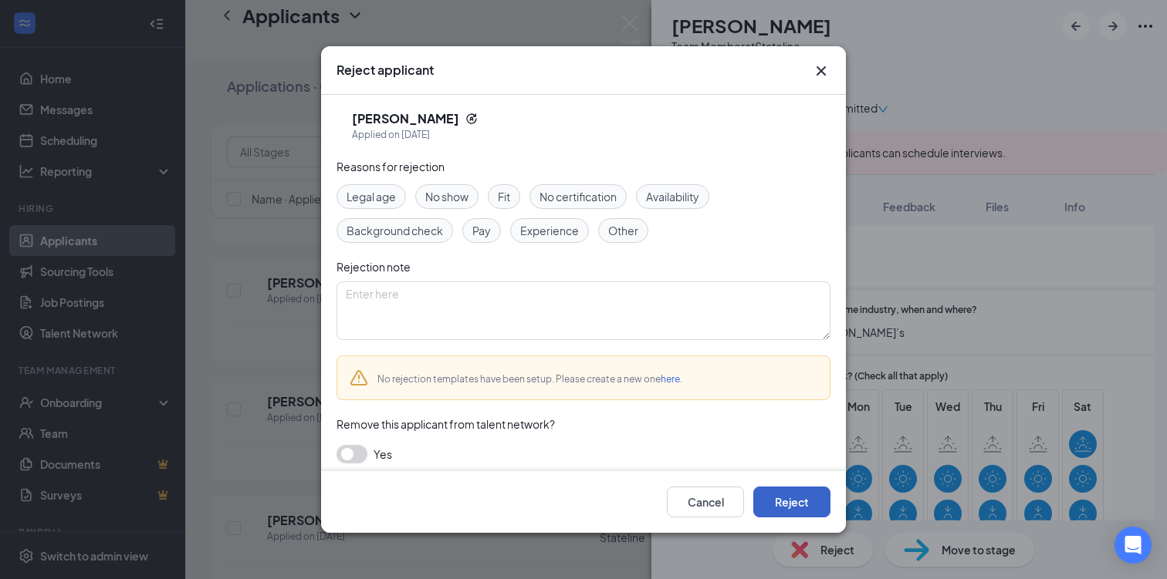
click at [803, 507] on button "Reject" at bounding box center [791, 502] width 77 height 31
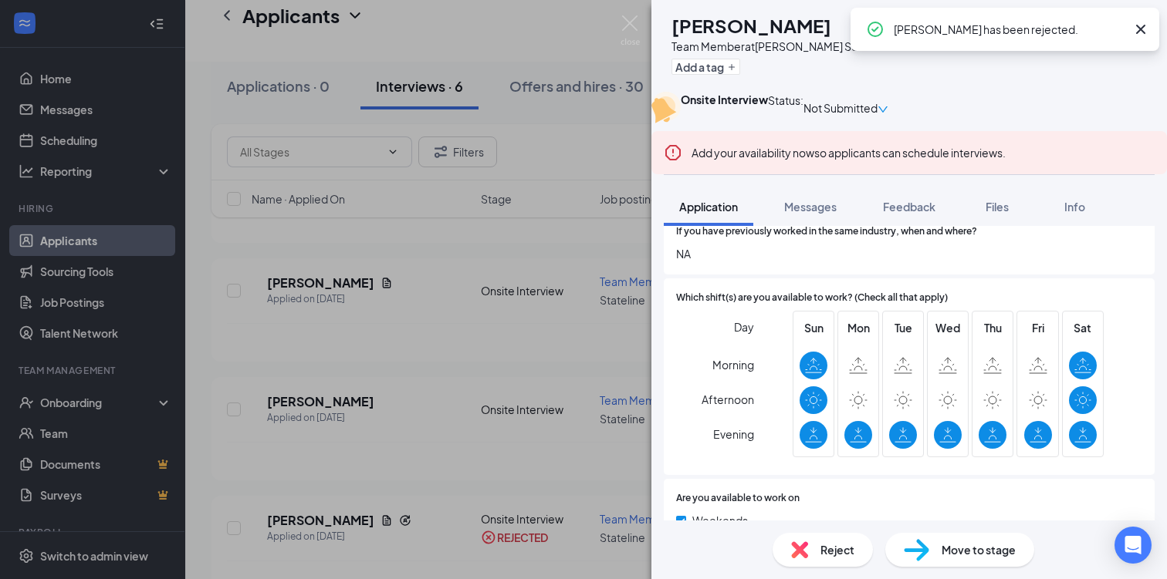
scroll to position [775, 0]
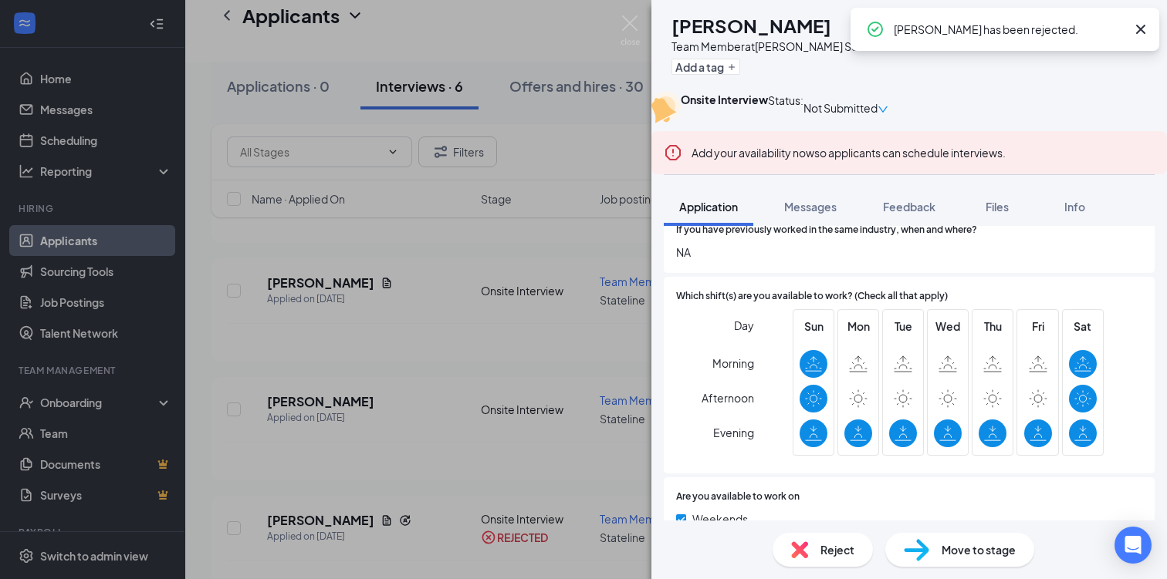
click at [633, 20] on img at bounding box center [629, 30] width 19 height 30
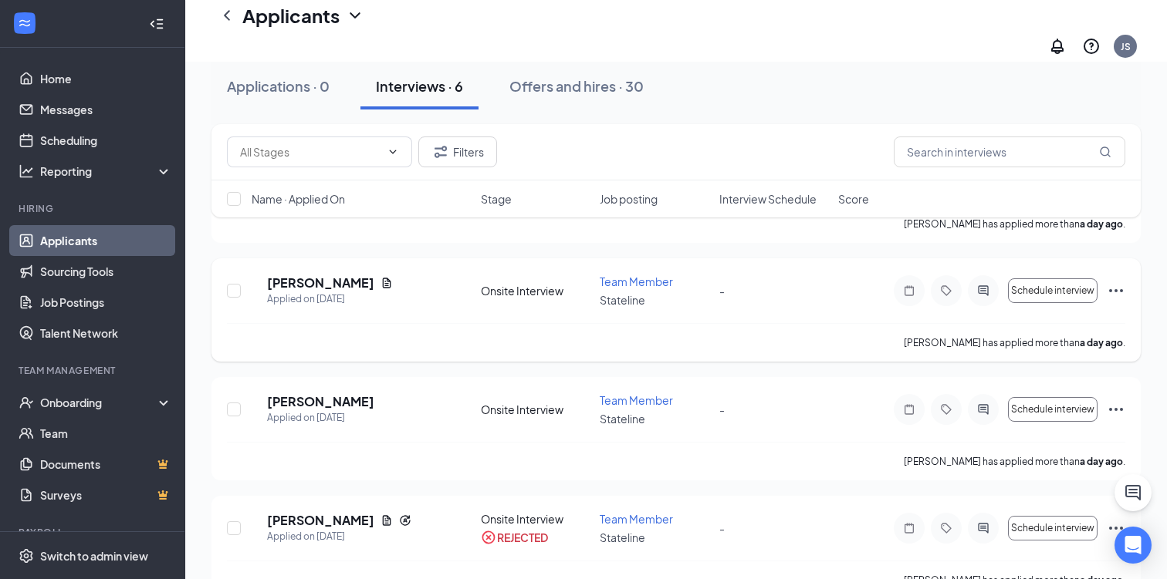
scroll to position [398, 0]
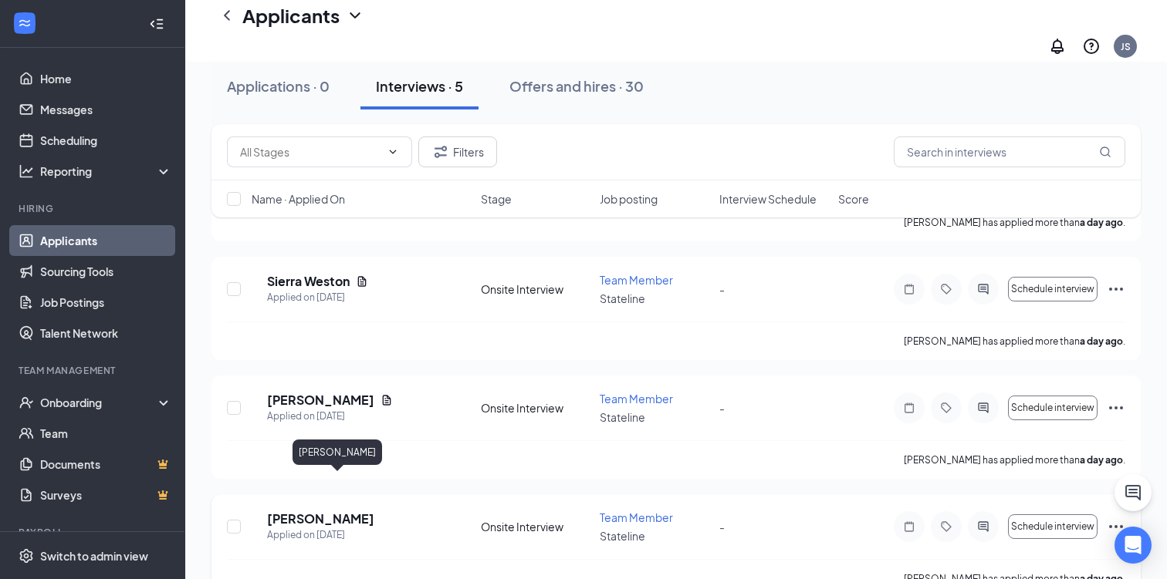
click at [333, 511] on h5 "[PERSON_NAME]" at bounding box center [320, 519] width 107 height 17
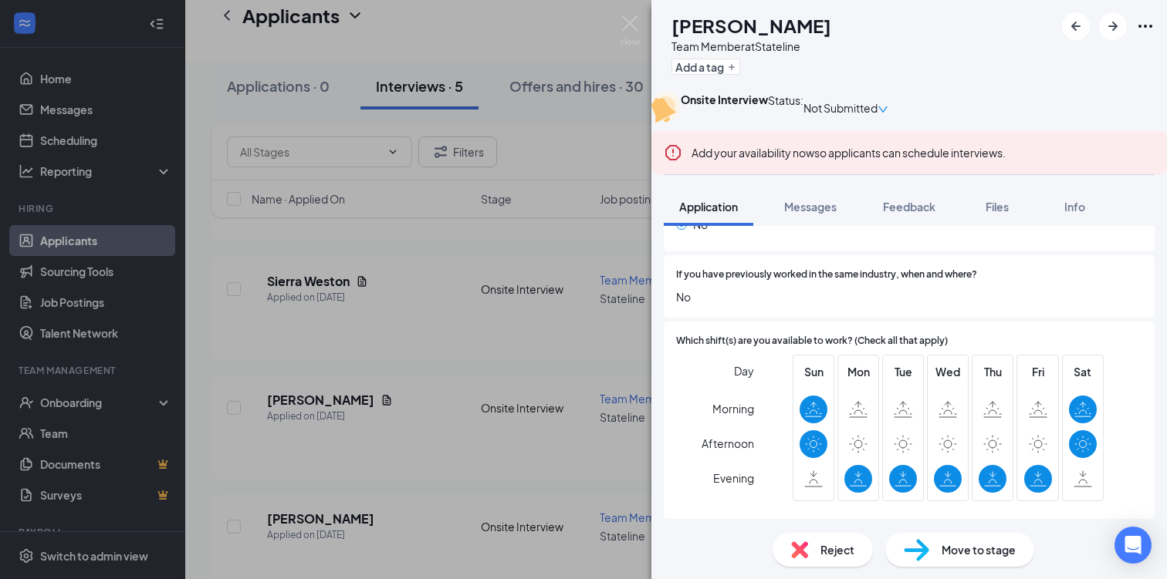
scroll to position [594, 0]
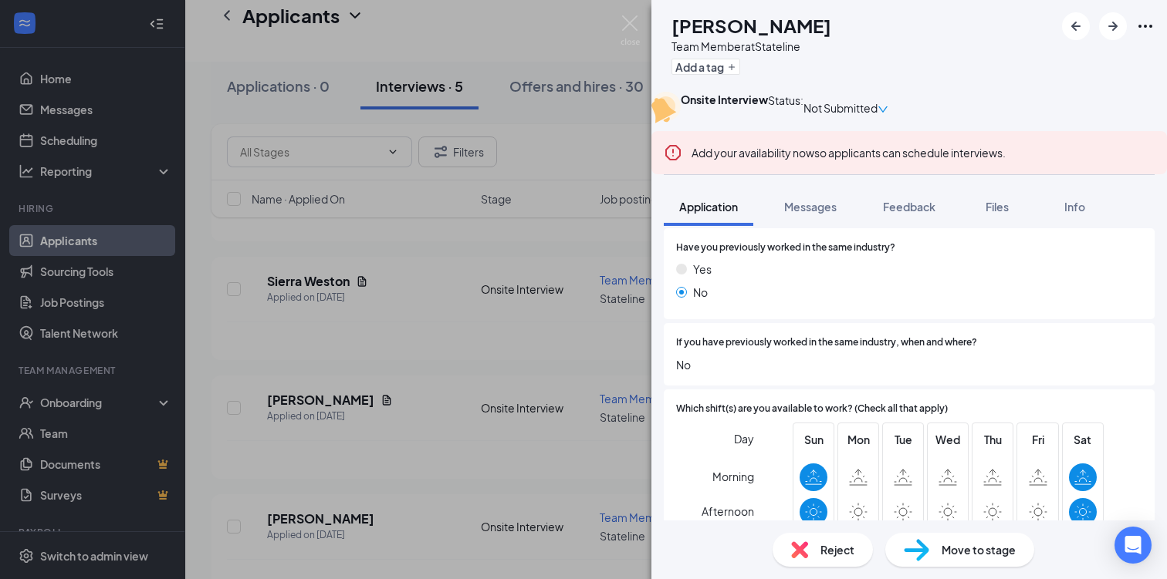
click at [799, 548] on img at bounding box center [799, 550] width 17 height 17
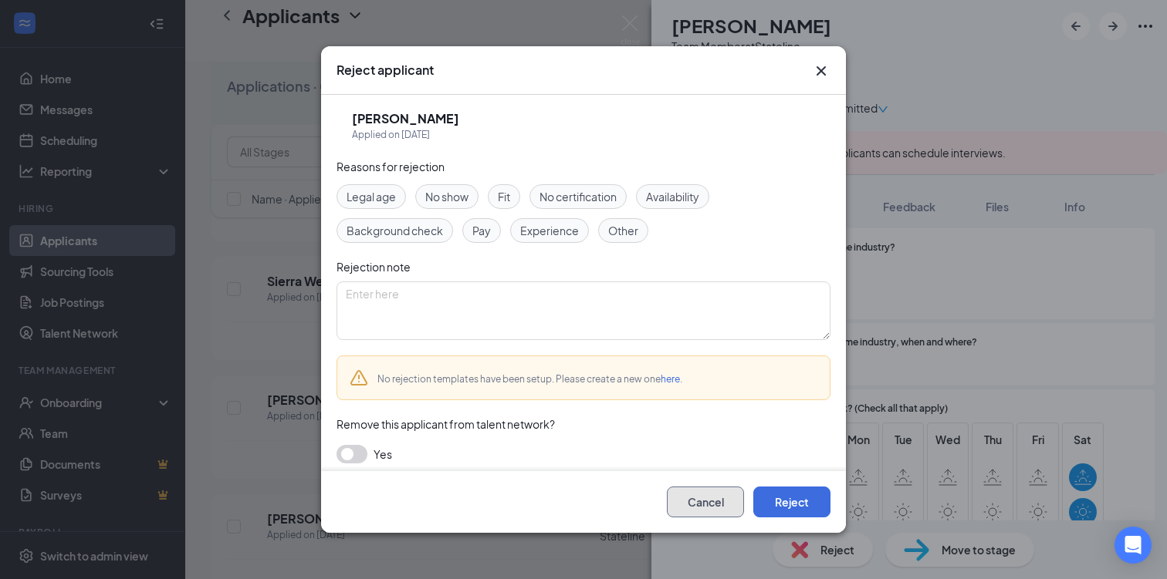
click at [709, 500] on button "Cancel" at bounding box center [705, 502] width 77 height 31
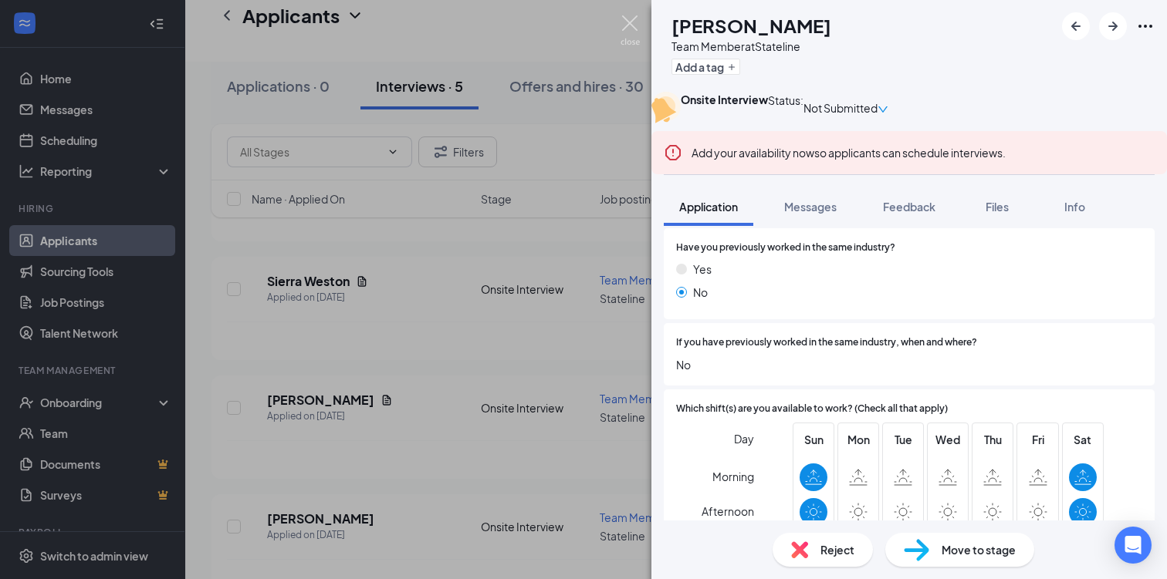
click at [632, 23] on img at bounding box center [629, 30] width 19 height 30
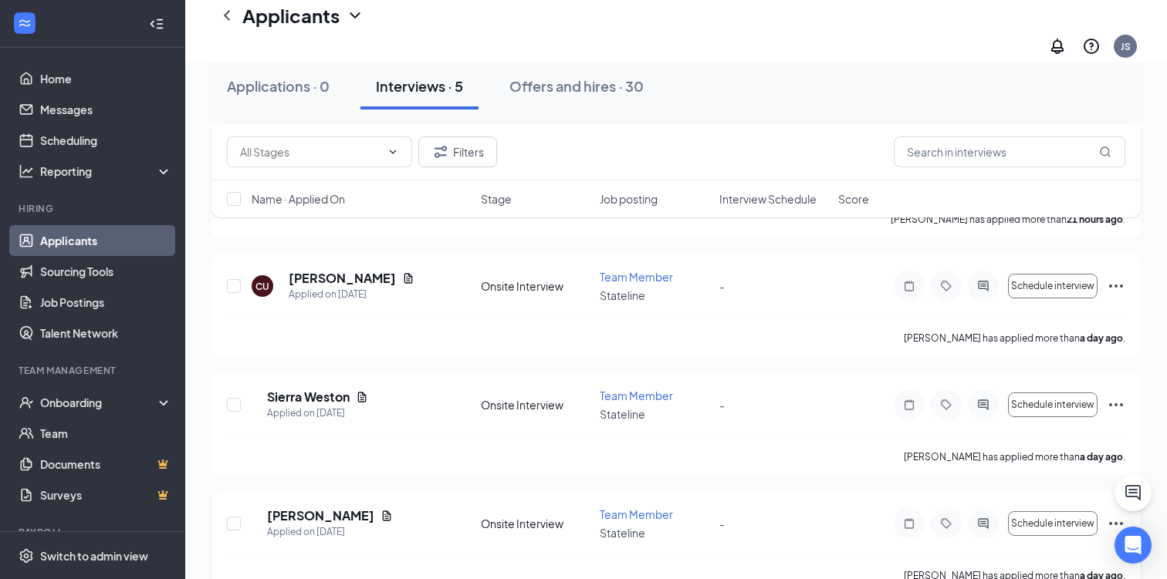
scroll to position [267, 0]
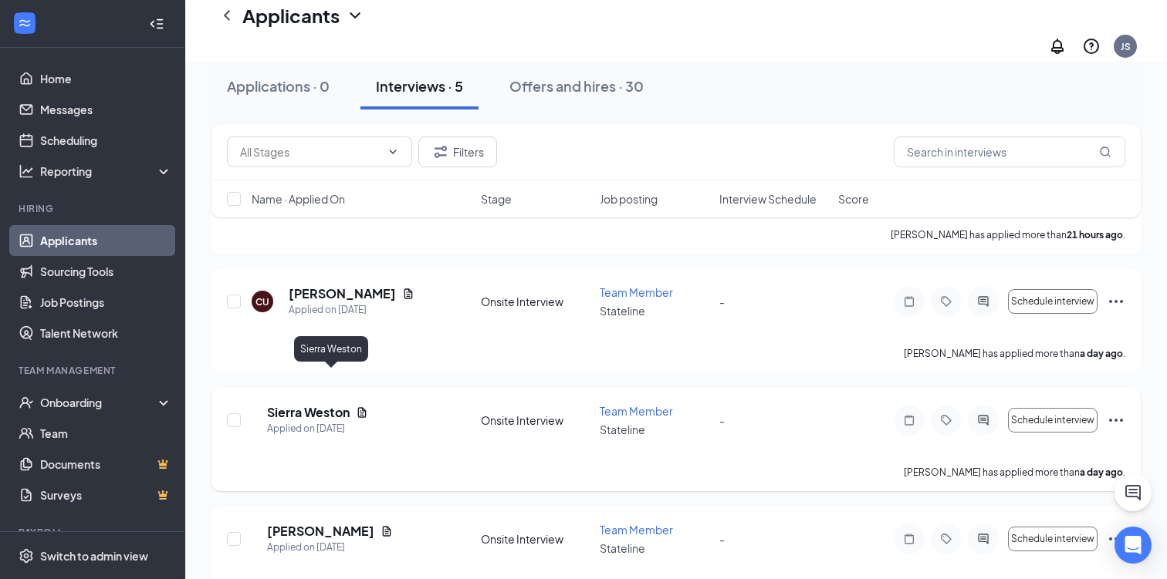
click at [350, 404] on h5 "Sierra Weston" at bounding box center [308, 412] width 83 height 17
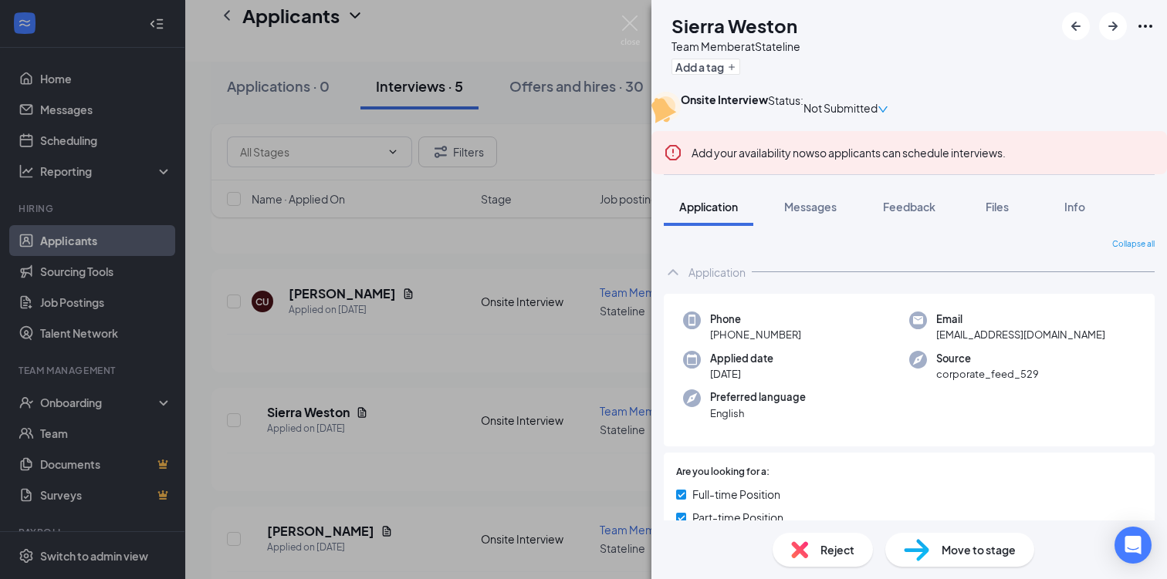
click at [809, 572] on div "Reject Move to stage" at bounding box center [908, 550] width 515 height 59
click at [809, 544] on div "Reject" at bounding box center [822, 550] width 100 height 34
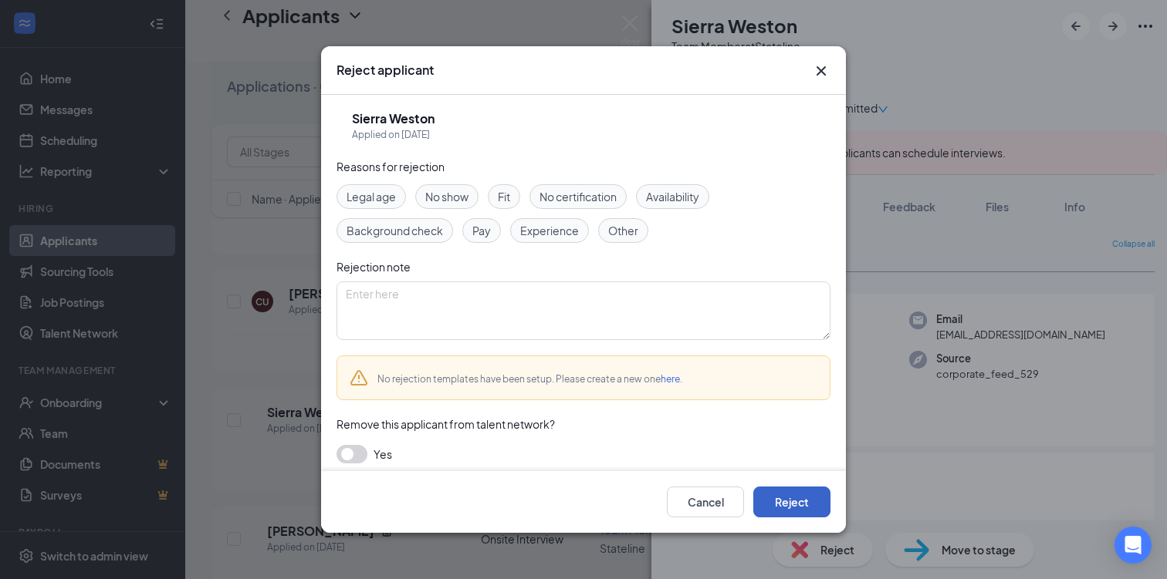
click at [811, 506] on button "Reject" at bounding box center [791, 502] width 77 height 31
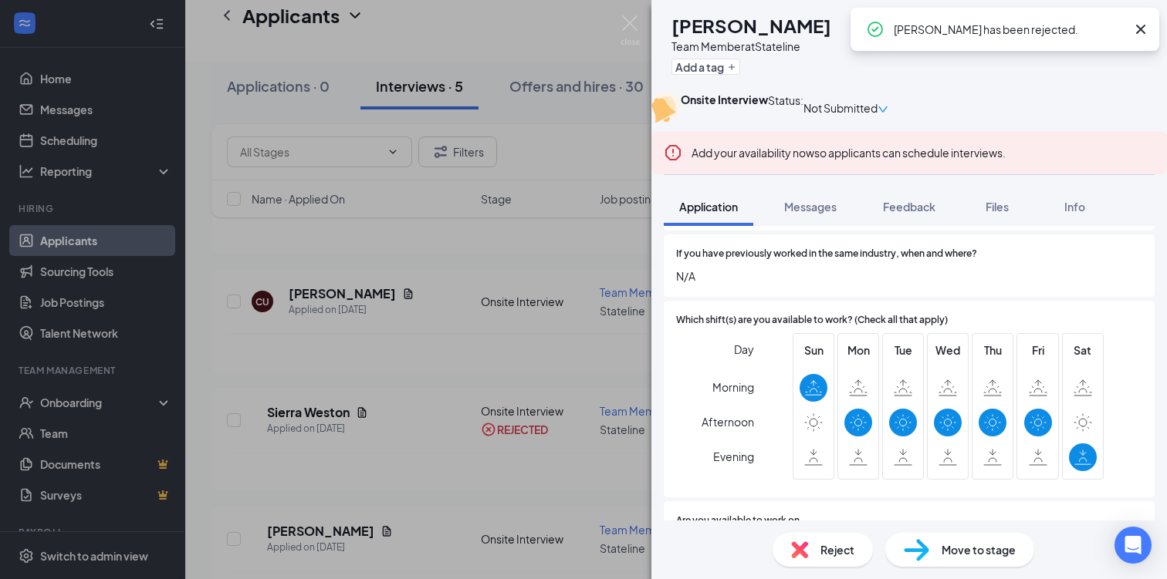
scroll to position [653, 0]
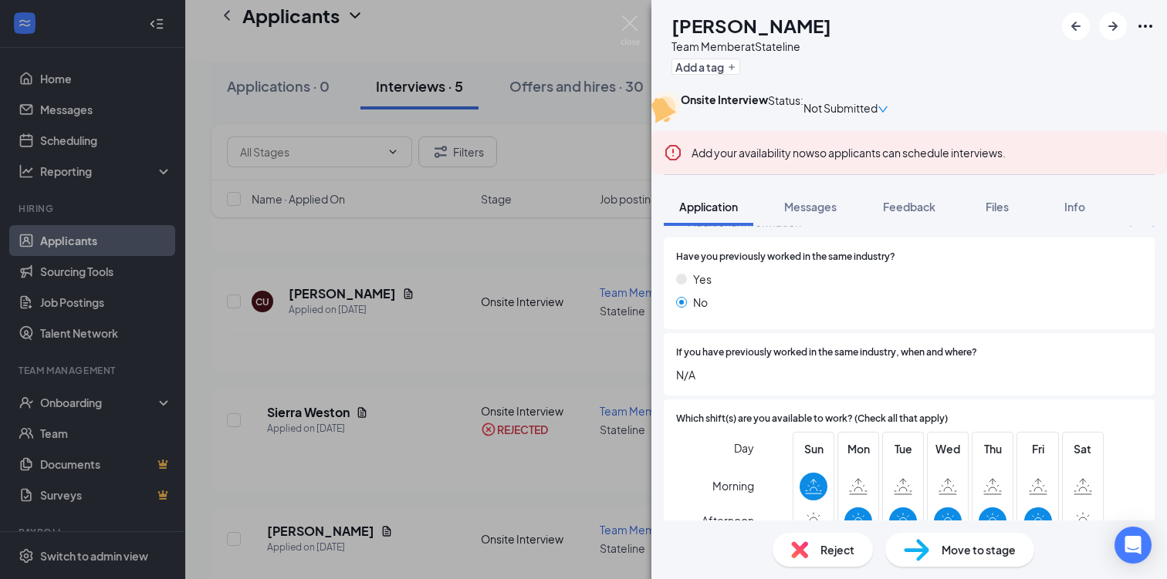
click at [812, 553] on div "Reject" at bounding box center [822, 550] width 100 height 34
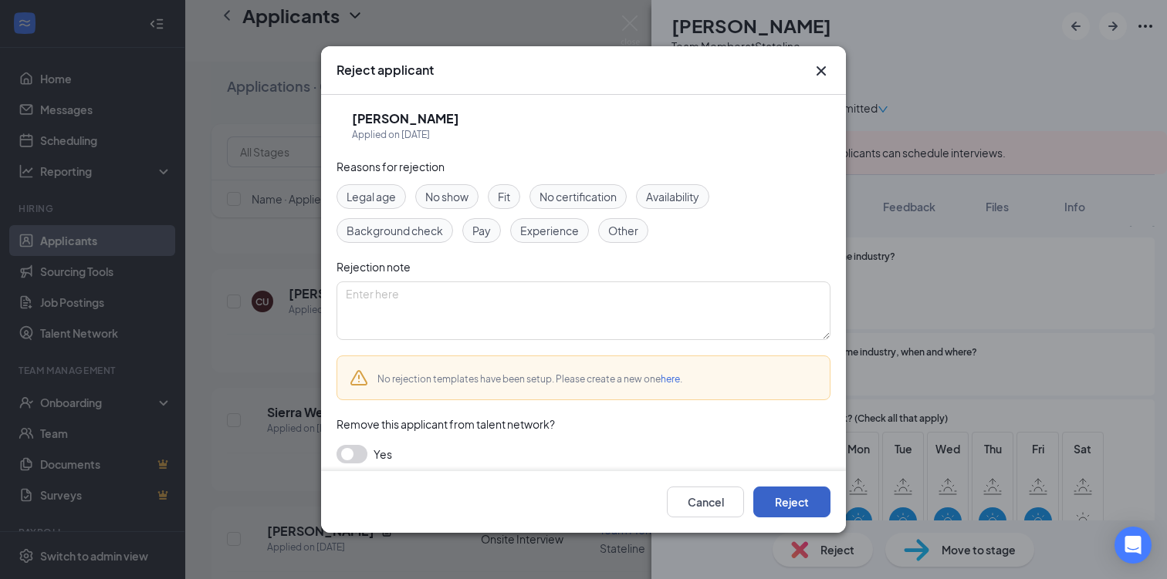
click at [809, 500] on button "Reject" at bounding box center [791, 502] width 77 height 31
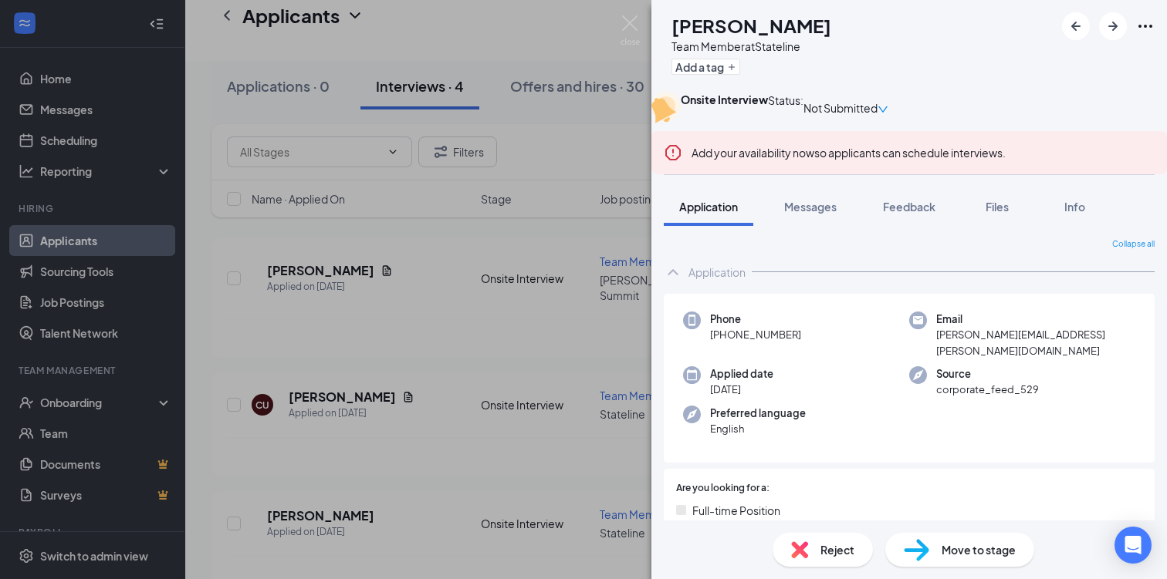
click at [805, 548] on img at bounding box center [799, 550] width 17 height 17
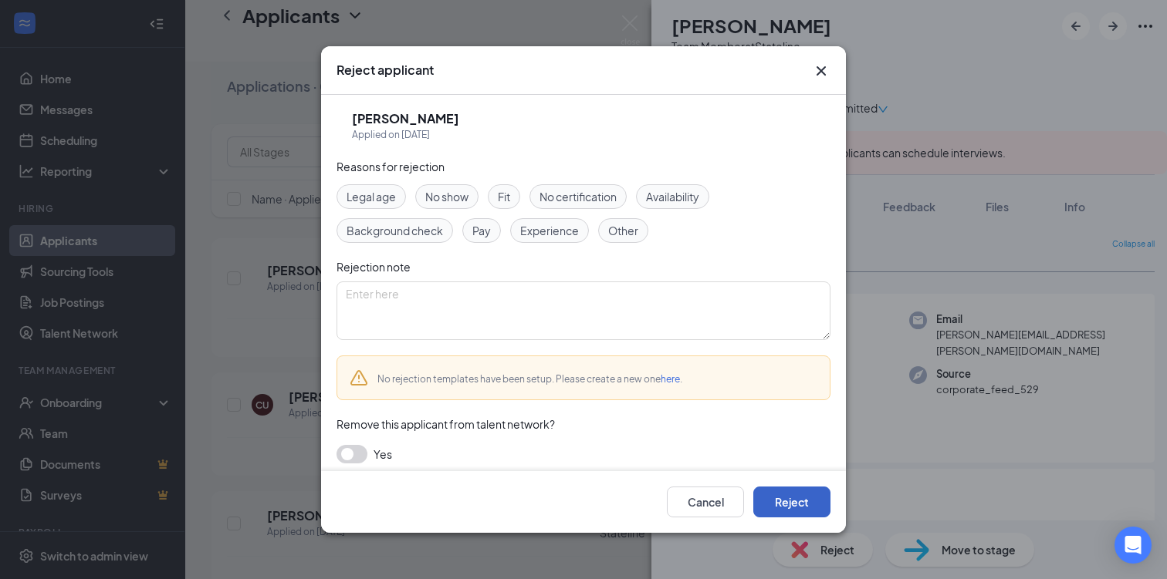
click at [782, 492] on button "Reject" at bounding box center [791, 502] width 77 height 31
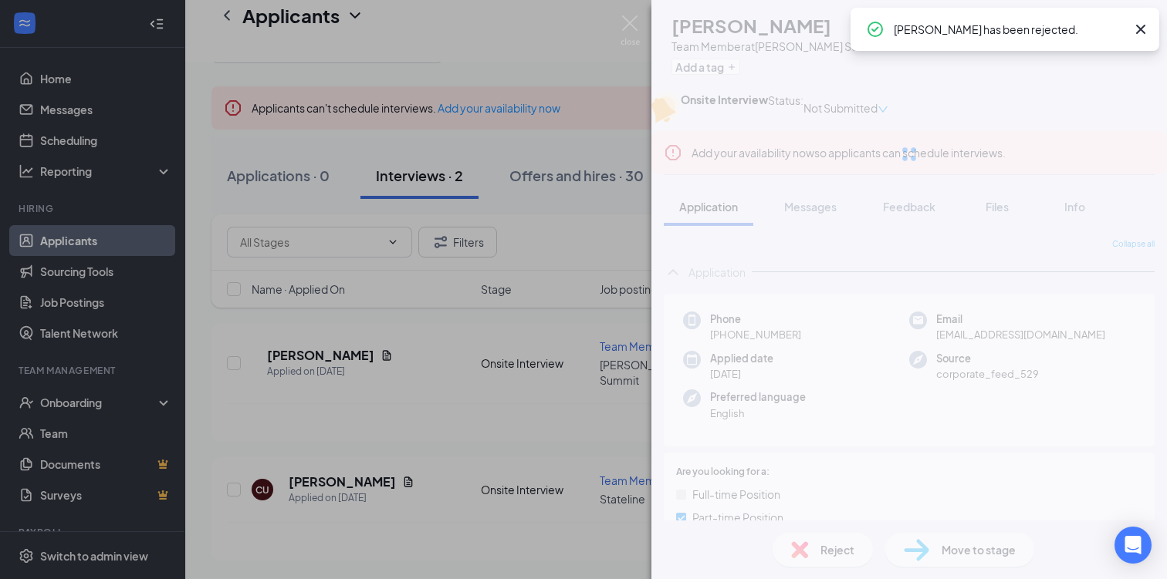
scroll to position [46, 0]
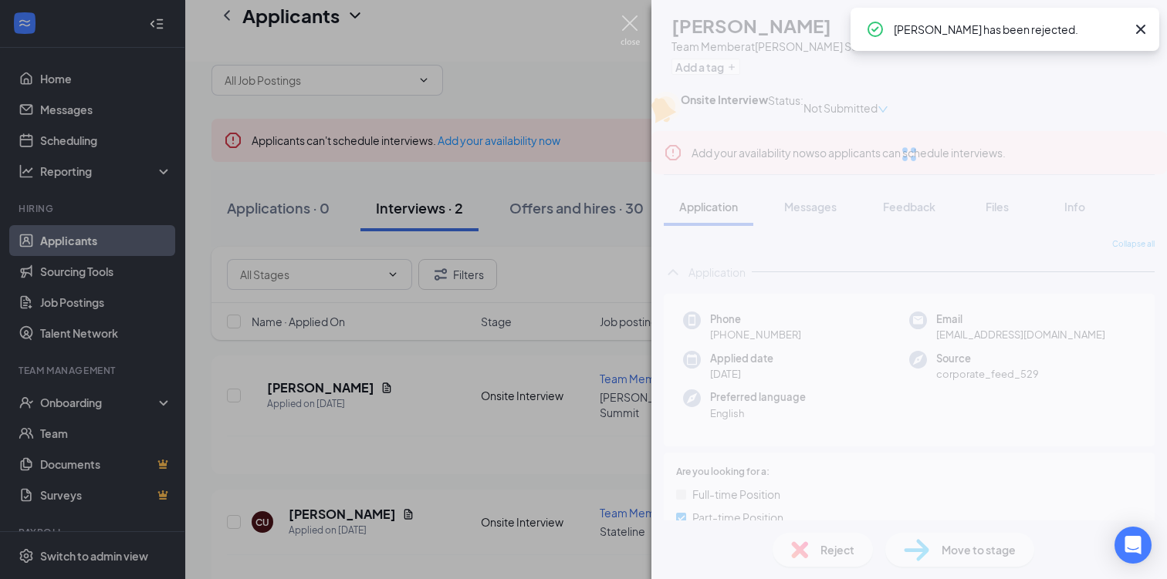
click at [632, 19] on img at bounding box center [629, 30] width 19 height 30
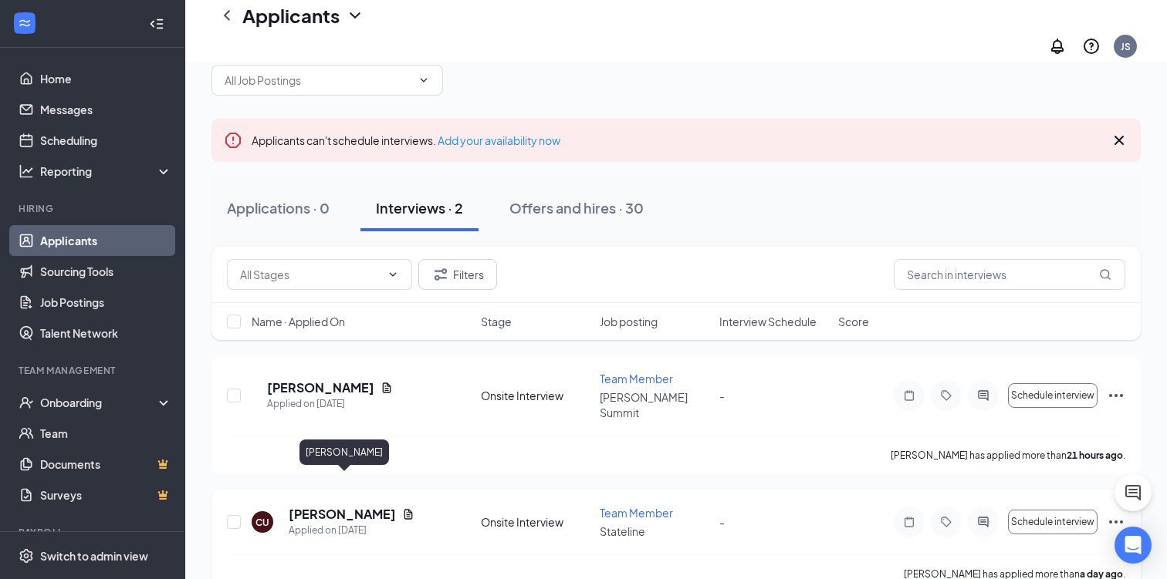
click at [346, 506] on h5 "[PERSON_NAME]" at bounding box center [342, 514] width 107 height 17
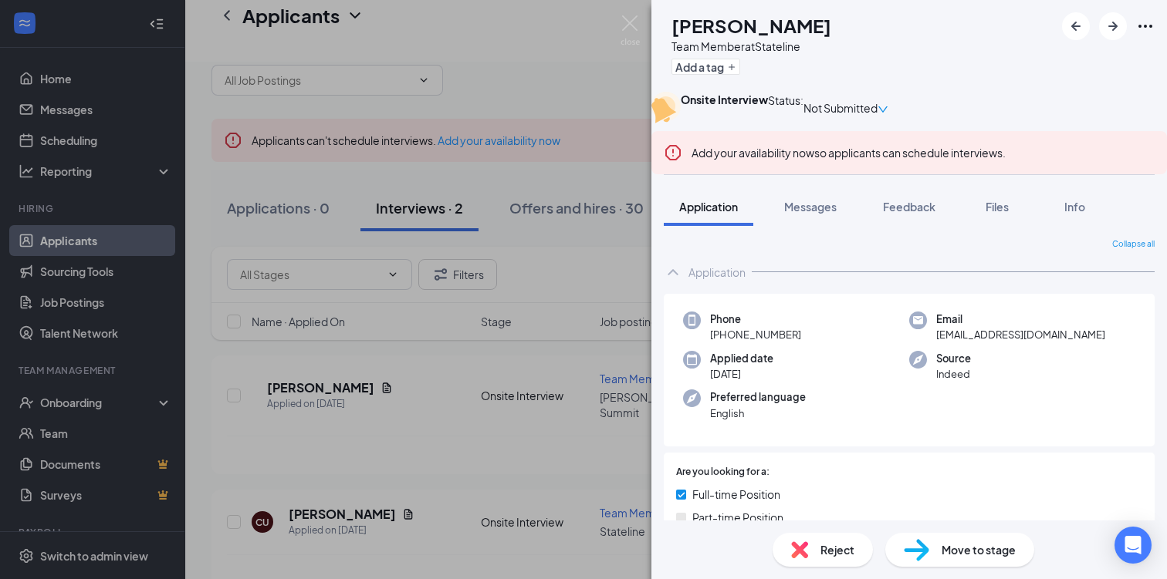
click at [826, 554] on span "Reject" at bounding box center [837, 550] width 34 height 17
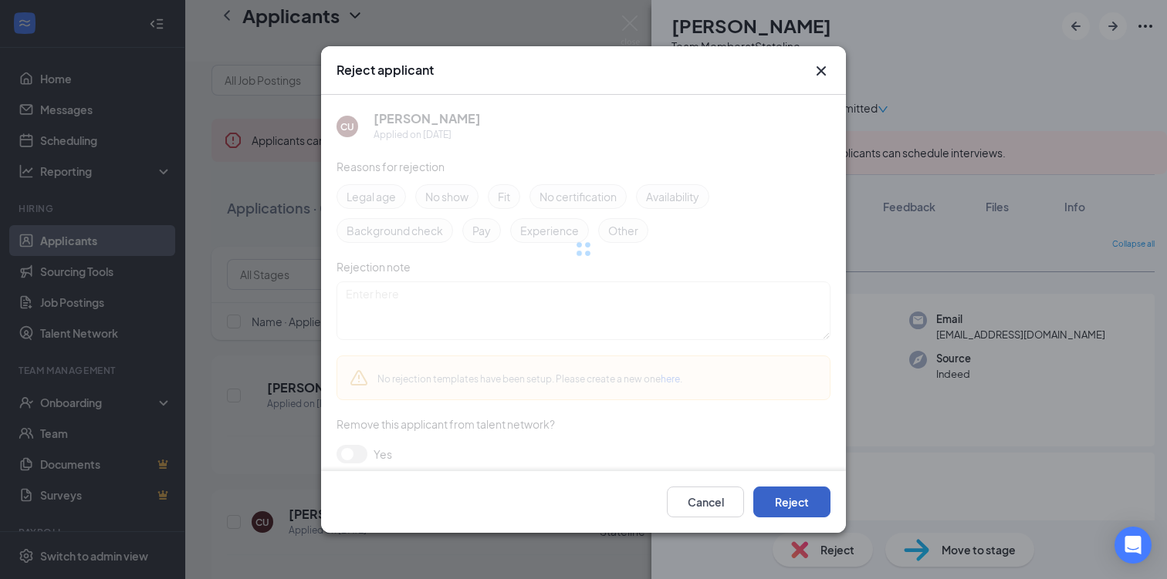
click at [821, 515] on button "Reject" at bounding box center [791, 502] width 77 height 31
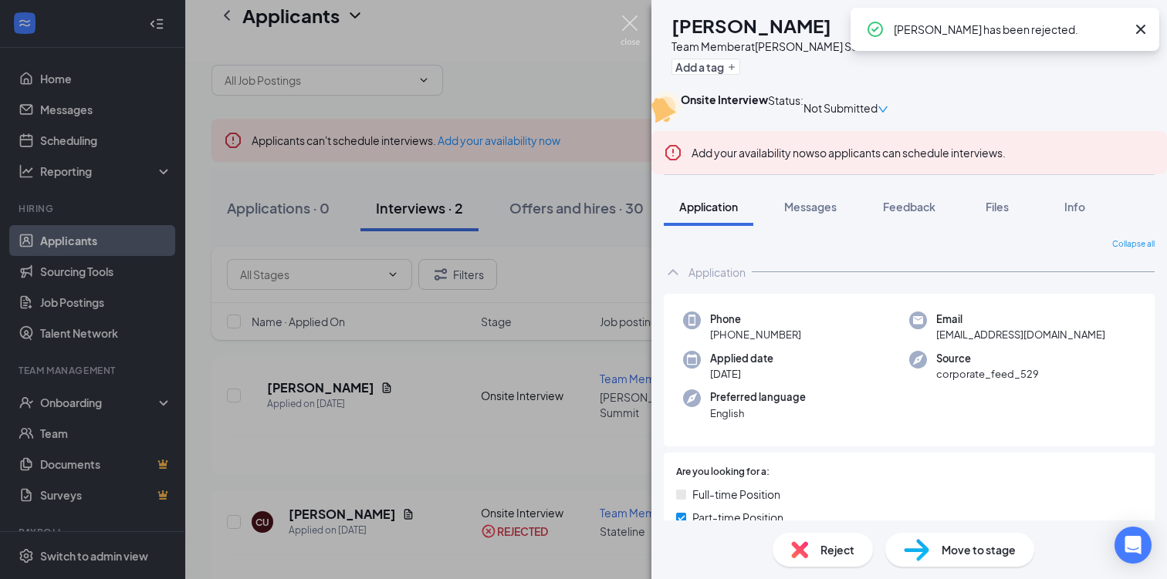
click at [630, 21] on img at bounding box center [629, 30] width 19 height 30
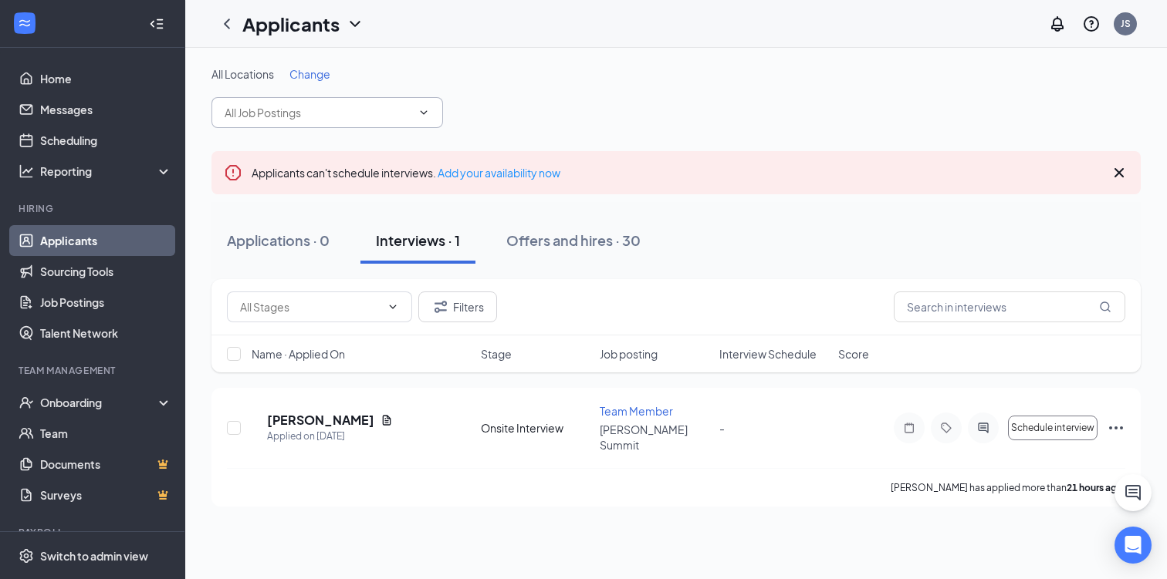
click at [367, 103] on span at bounding box center [326, 112] width 231 height 31
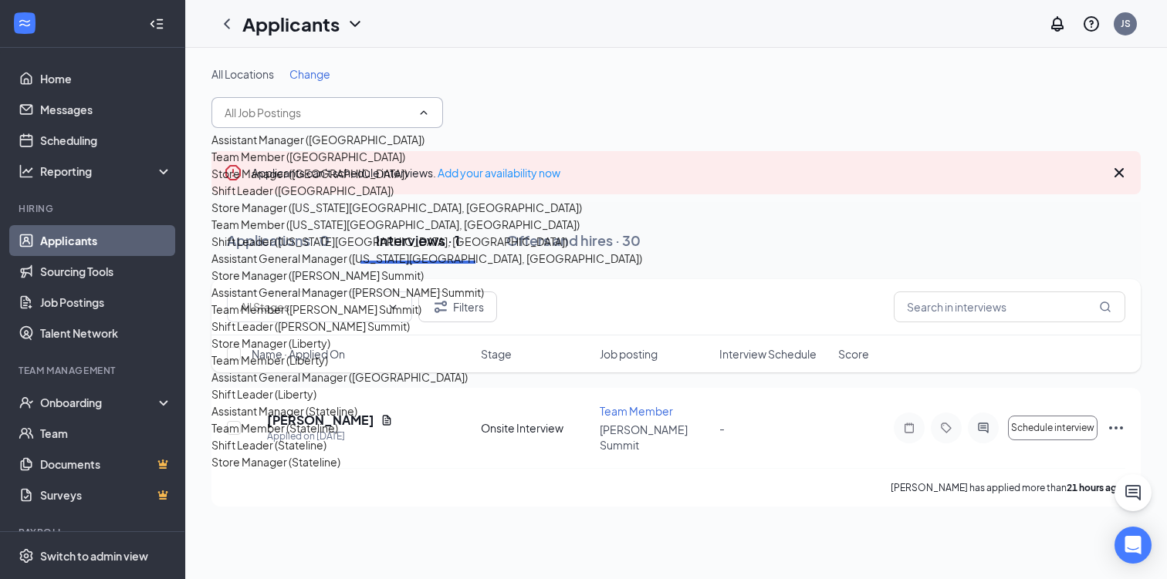
click at [366, 109] on input "text" at bounding box center [318, 112] width 187 height 17
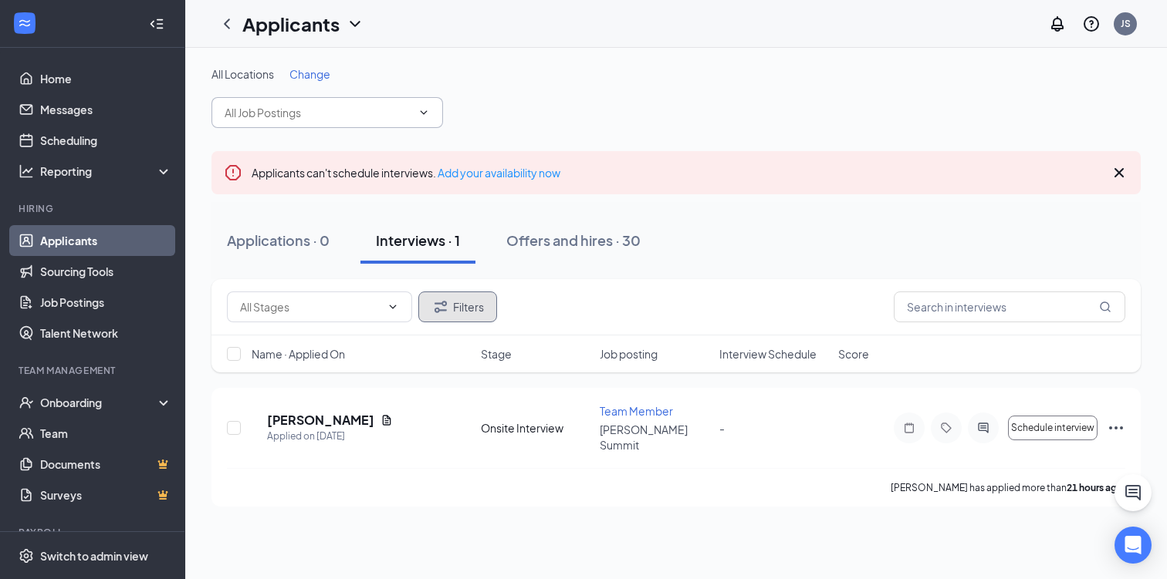
click at [472, 315] on button "Filters" at bounding box center [457, 307] width 79 height 31
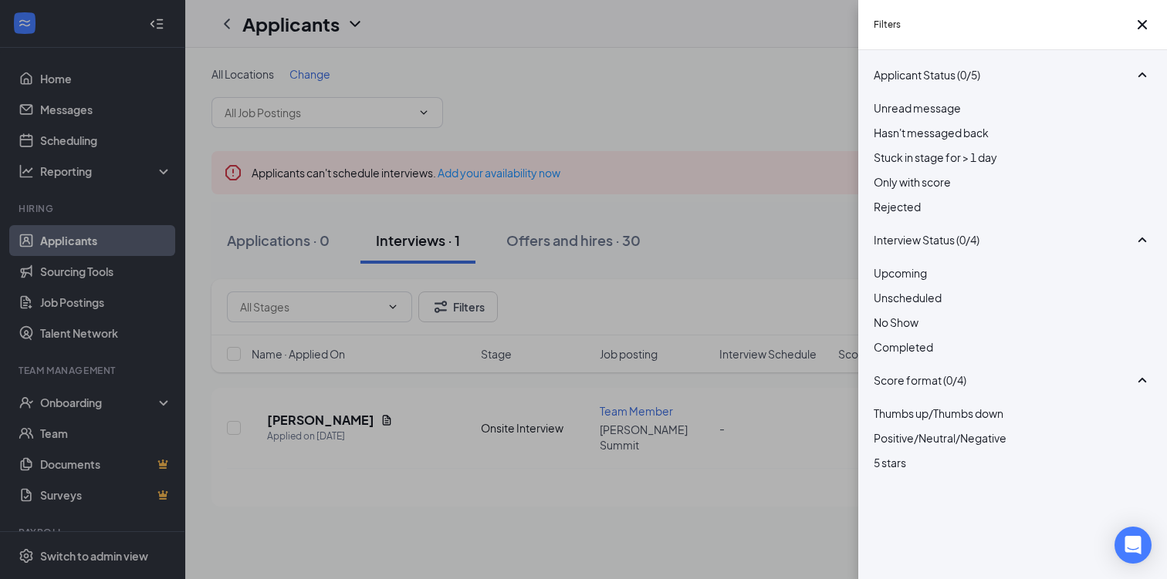
click at [879, 198] on div at bounding box center [1012, 198] width 278 height 0
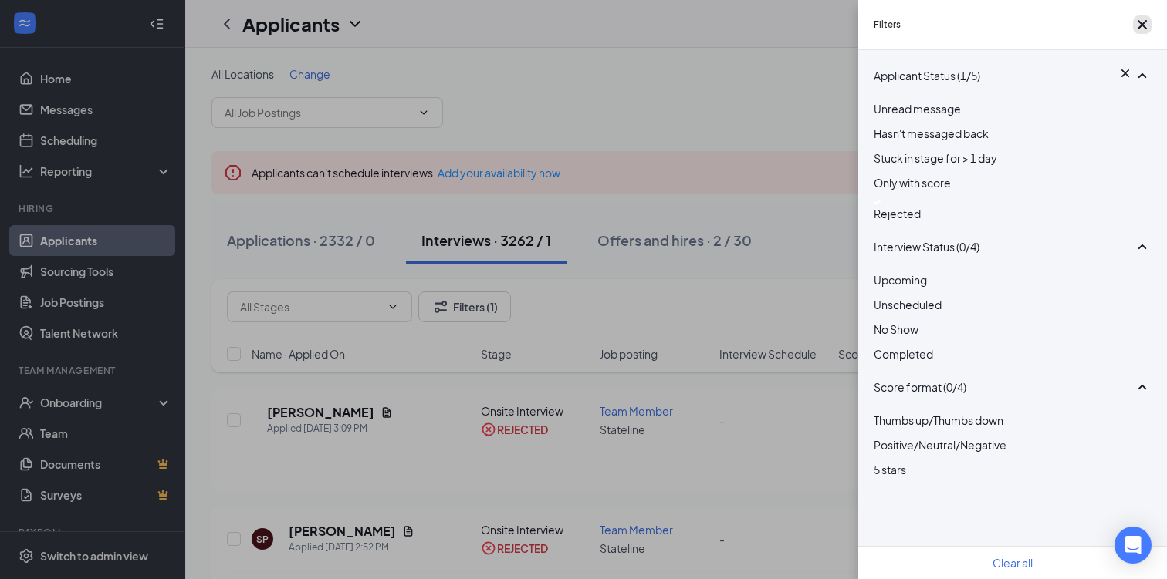
click at [1140, 30] on icon "Cross" at bounding box center [1142, 24] width 19 height 19
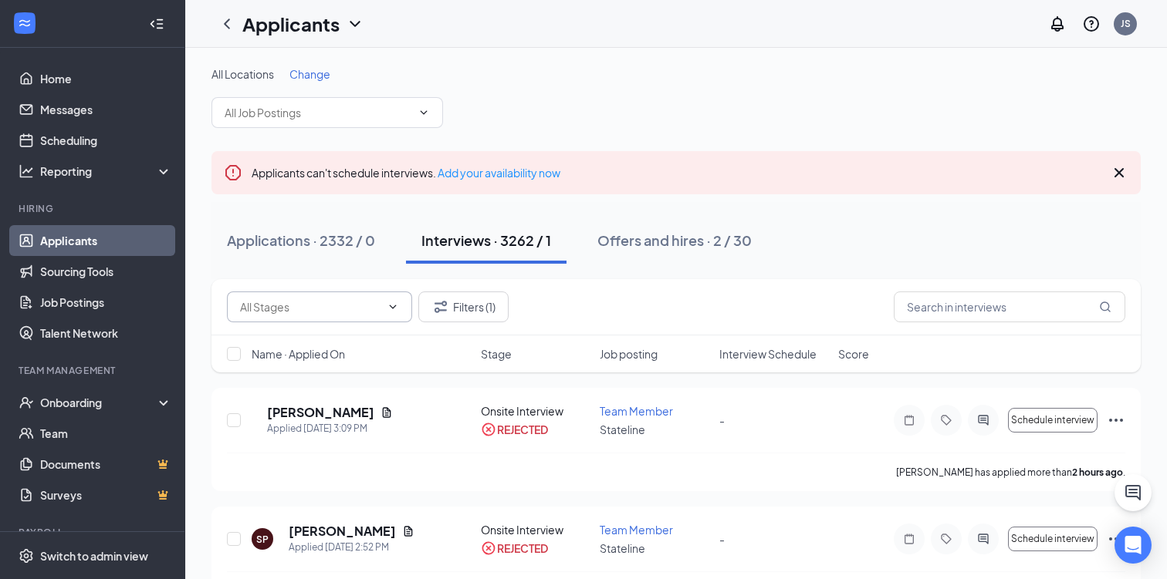
click at [356, 306] on input "text" at bounding box center [310, 307] width 140 height 17
click at [959, 310] on input "text" at bounding box center [1009, 307] width 231 height 31
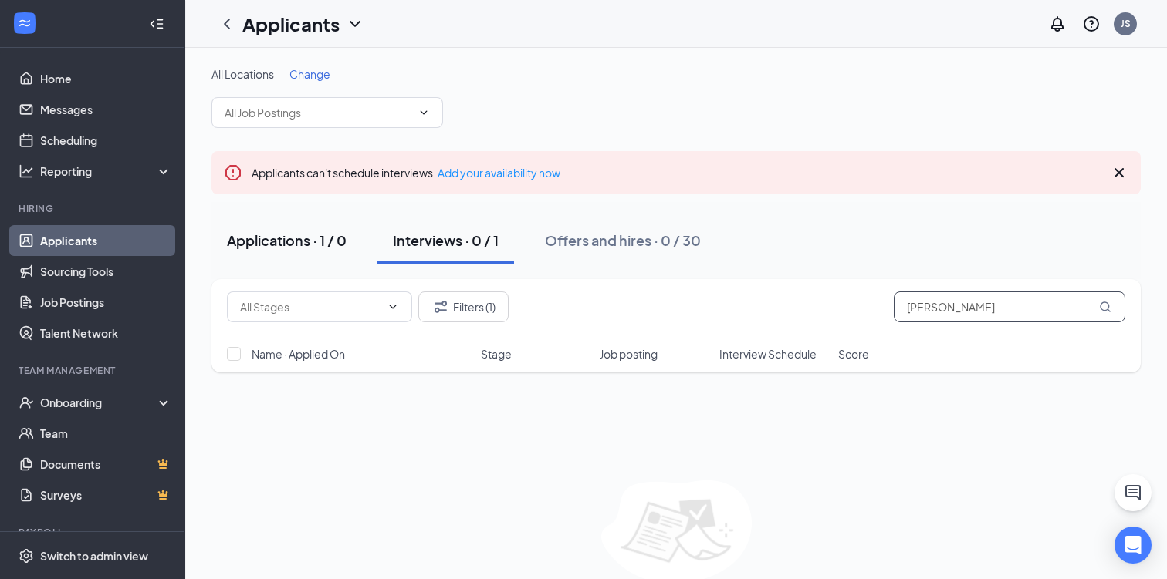
type input "[PERSON_NAME]"
click at [279, 235] on div "Applications · 1 / 0" at bounding box center [287, 240] width 120 height 19
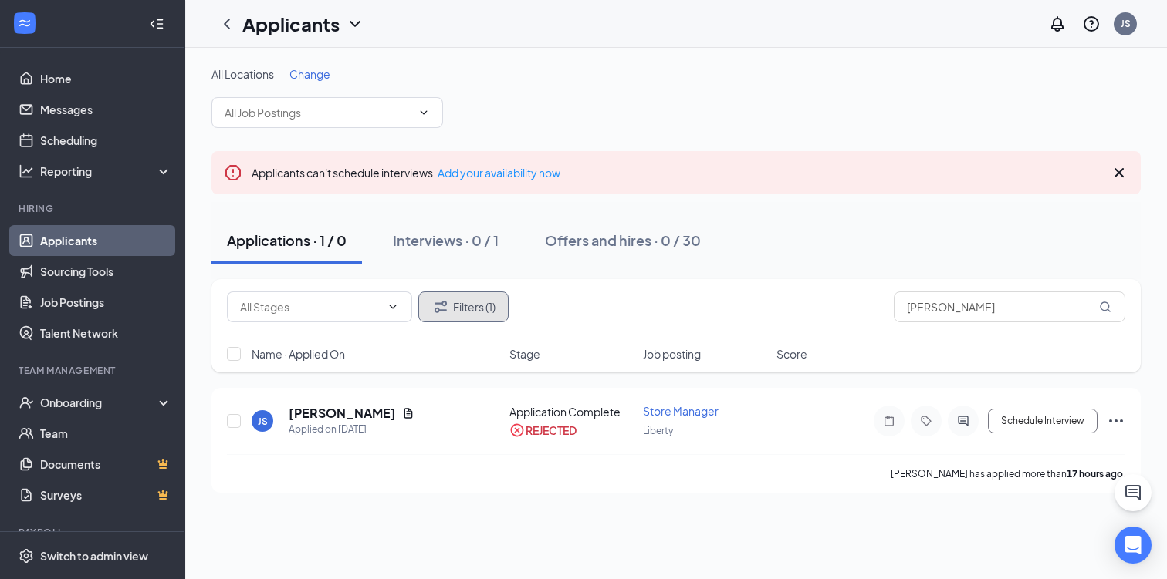
click at [461, 301] on button "Filters (1)" at bounding box center [463, 307] width 90 height 31
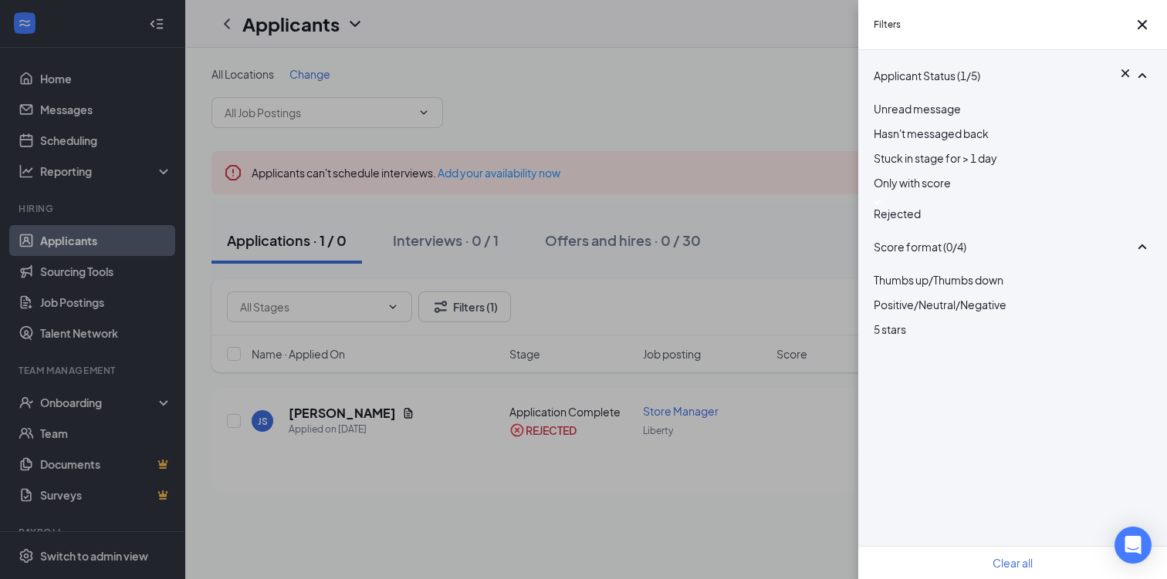
click at [1020, 562] on button "Clear all" at bounding box center [1012, 563] width 40 height 17
